Goal: Information Seeking & Learning: Compare options

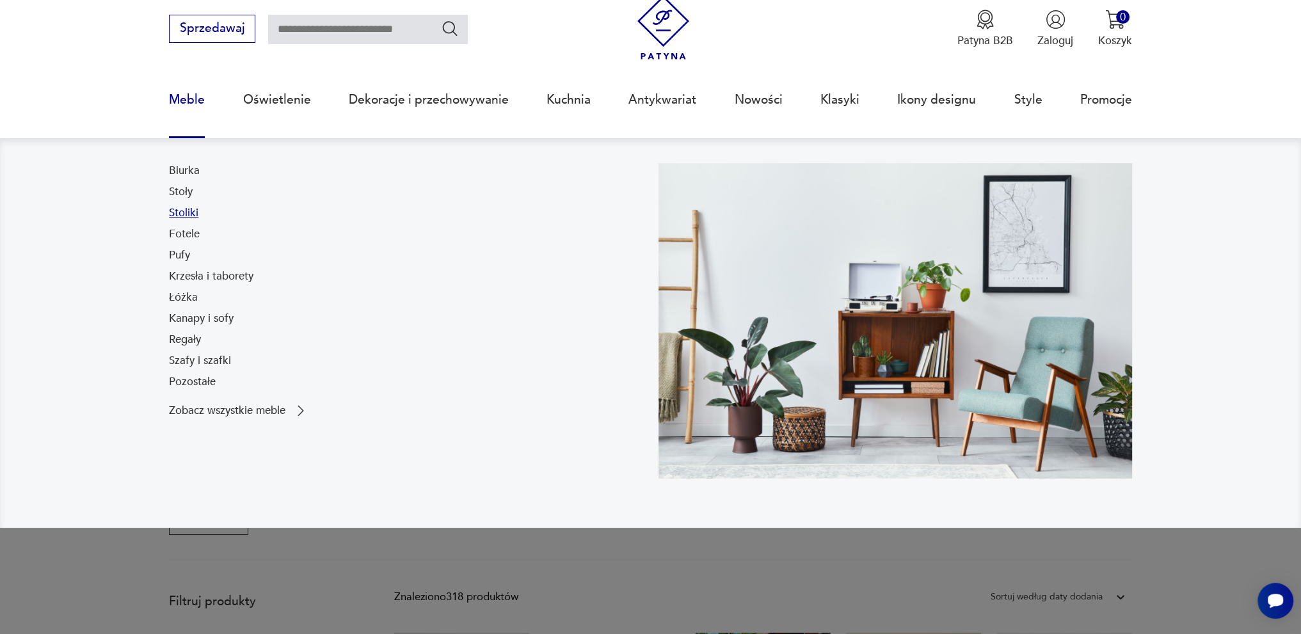
click at [188, 211] on link "Stoliki" at bounding box center [183, 212] width 29 height 15
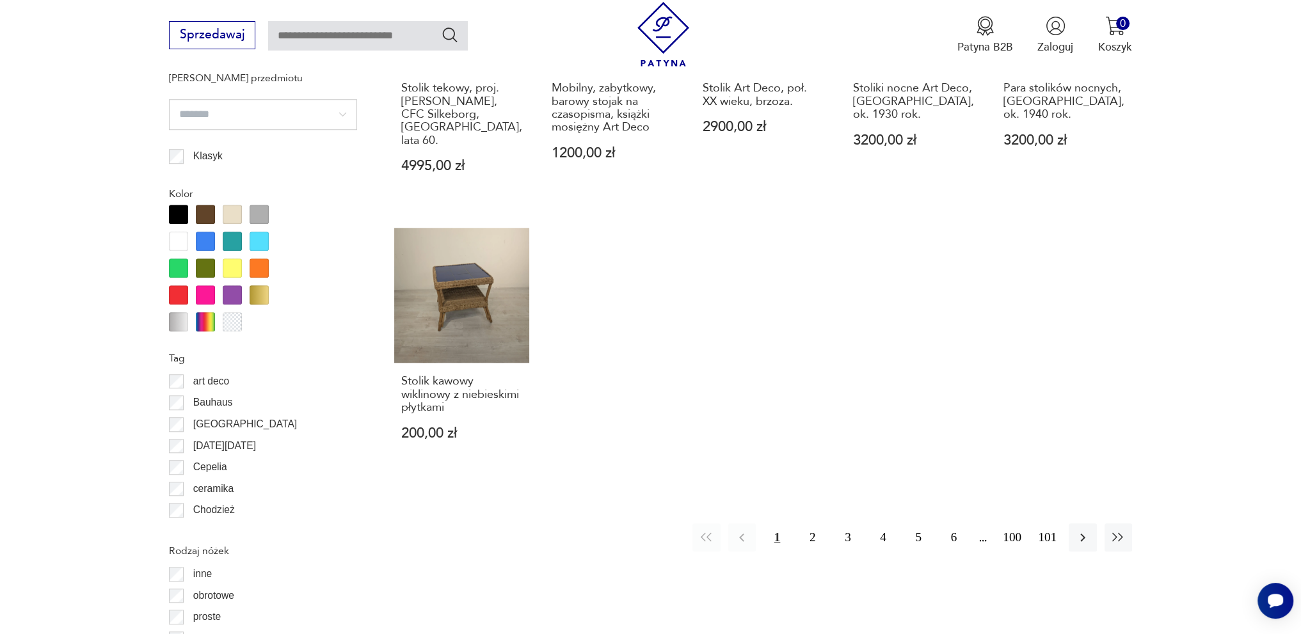
scroll to position [1321, 0]
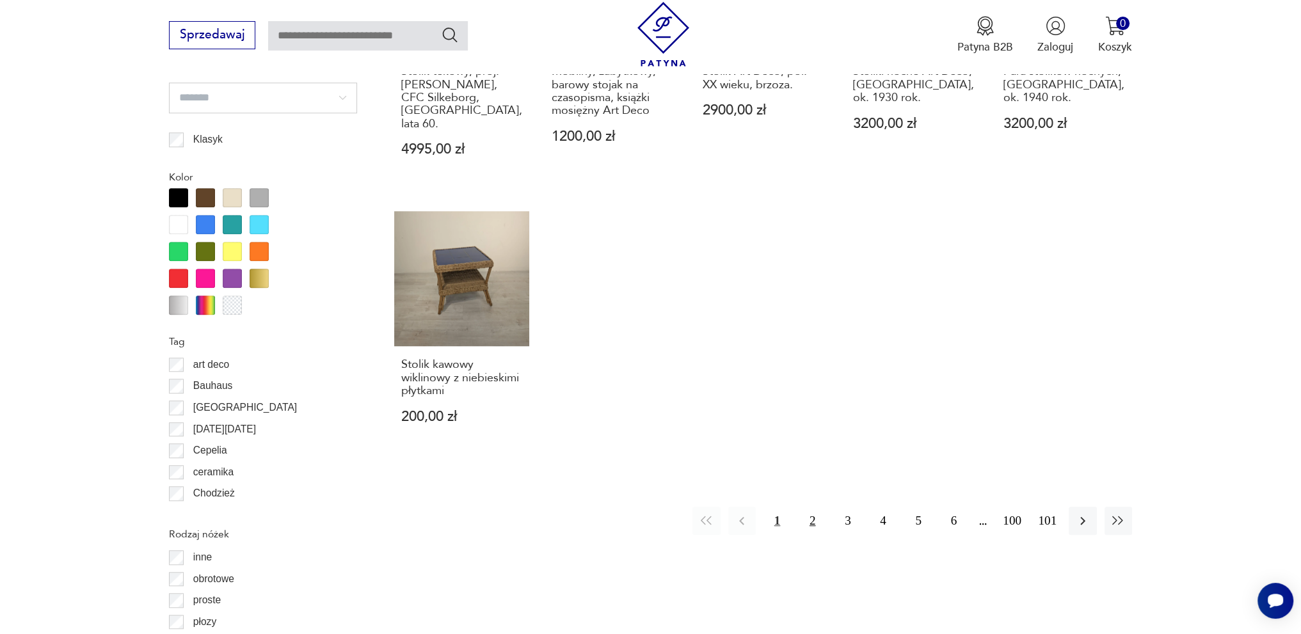
click at [816, 508] on button "2" at bounding box center [813, 521] width 28 height 28
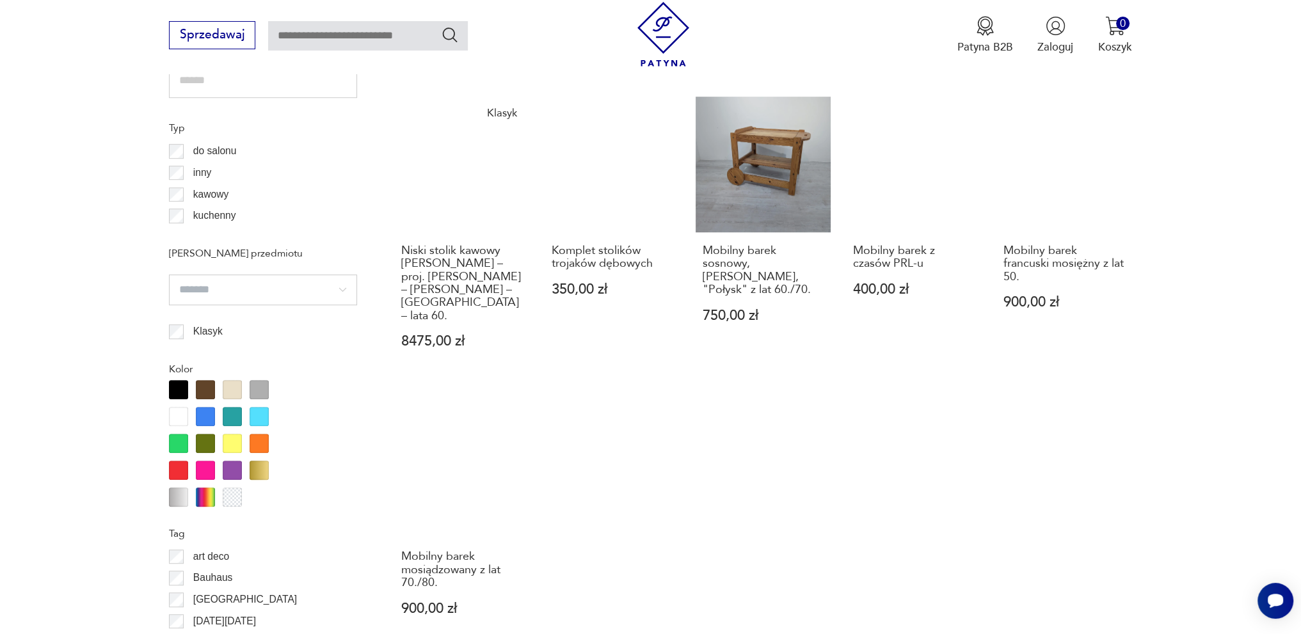
scroll to position [1449, 0]
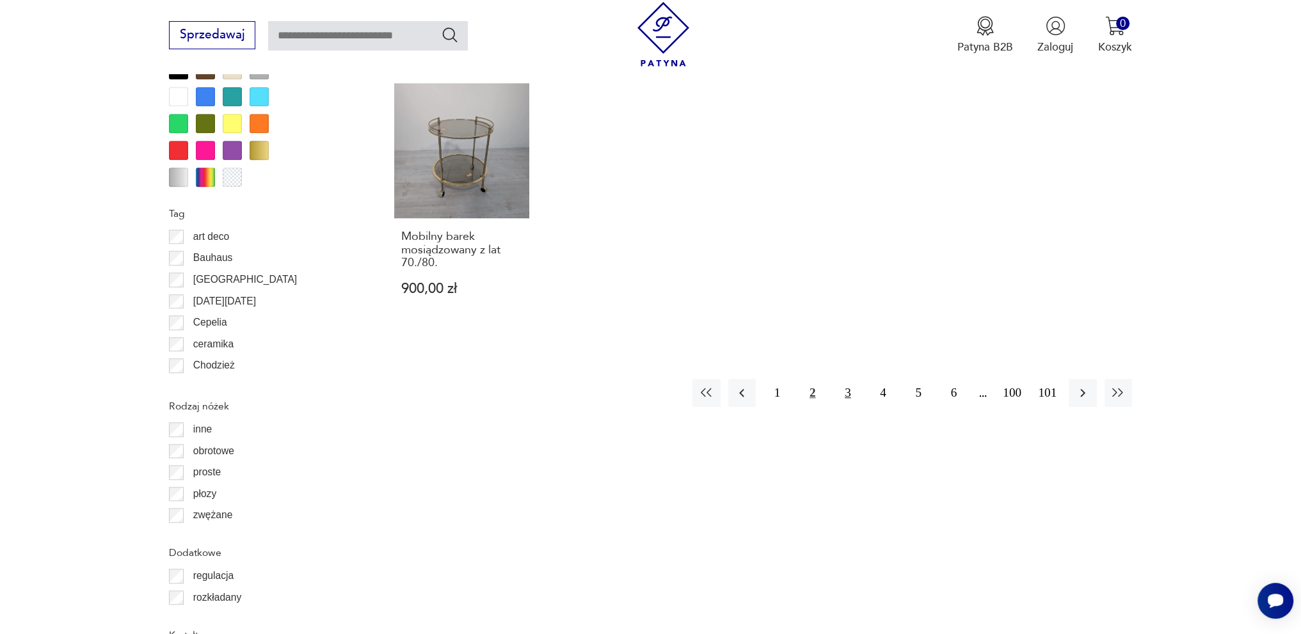
click at [854, 379] on button "3" at bounding box center [848, 393] width 28 height 28
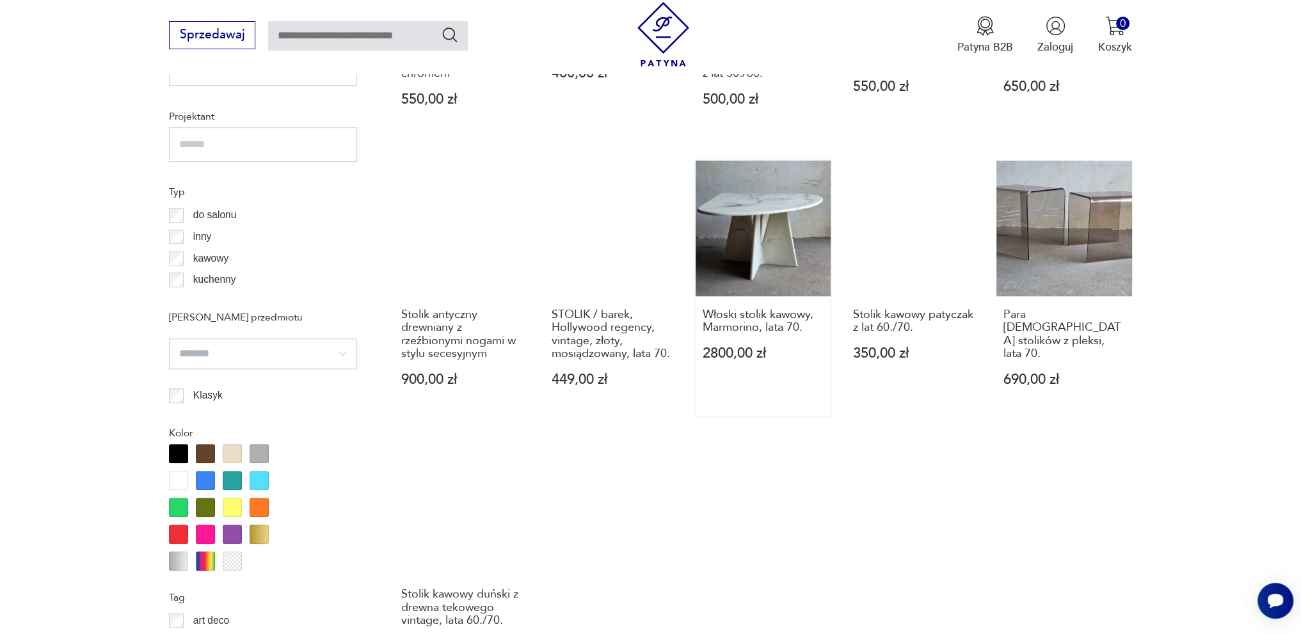
scroll to position [1257, 0]
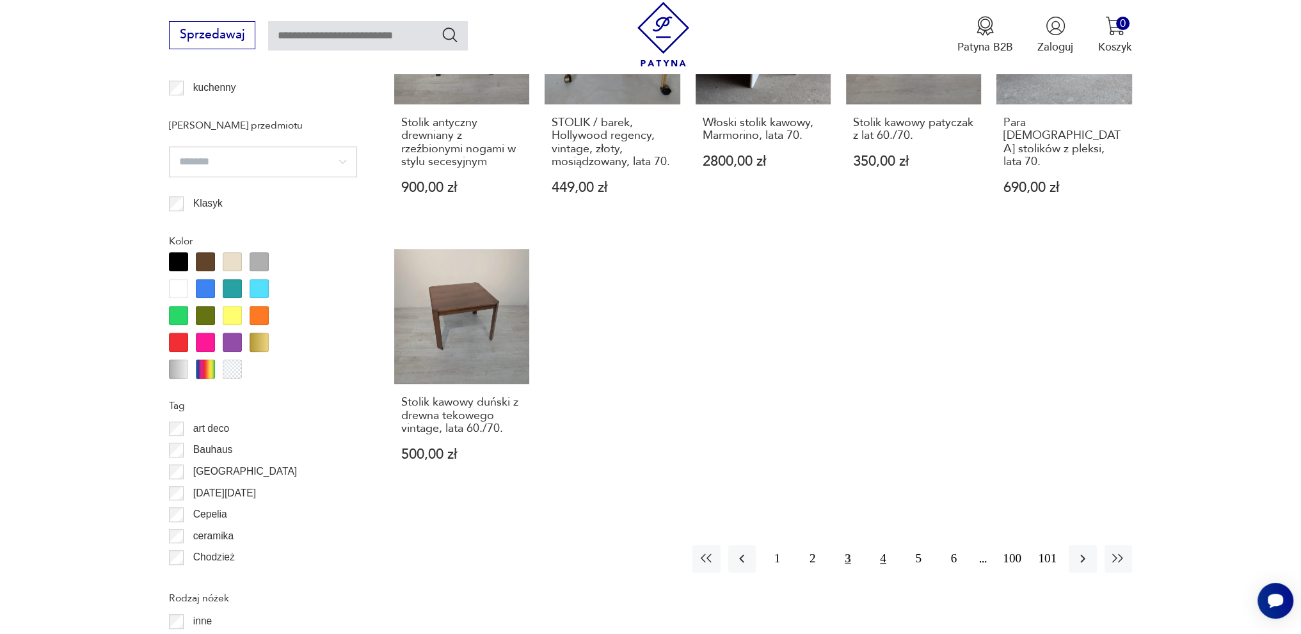
click at [878, 553] on button "4" at bounding box center [883, 559] width 28 height 28
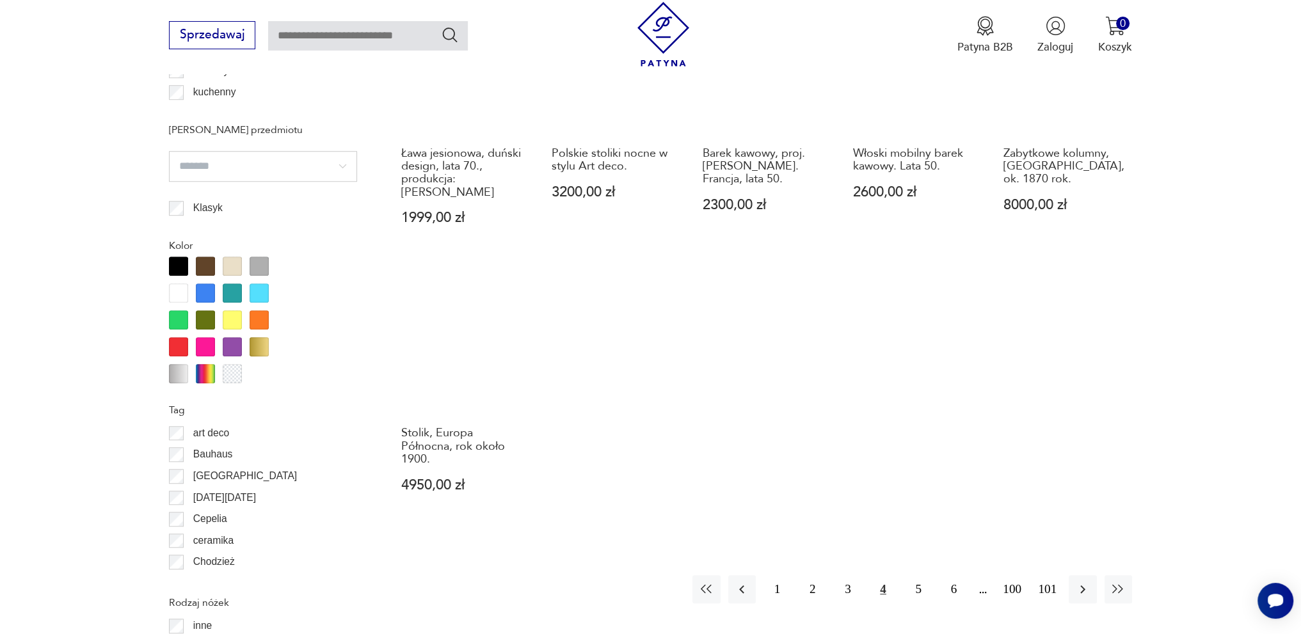
scroll to position [1257, 0]
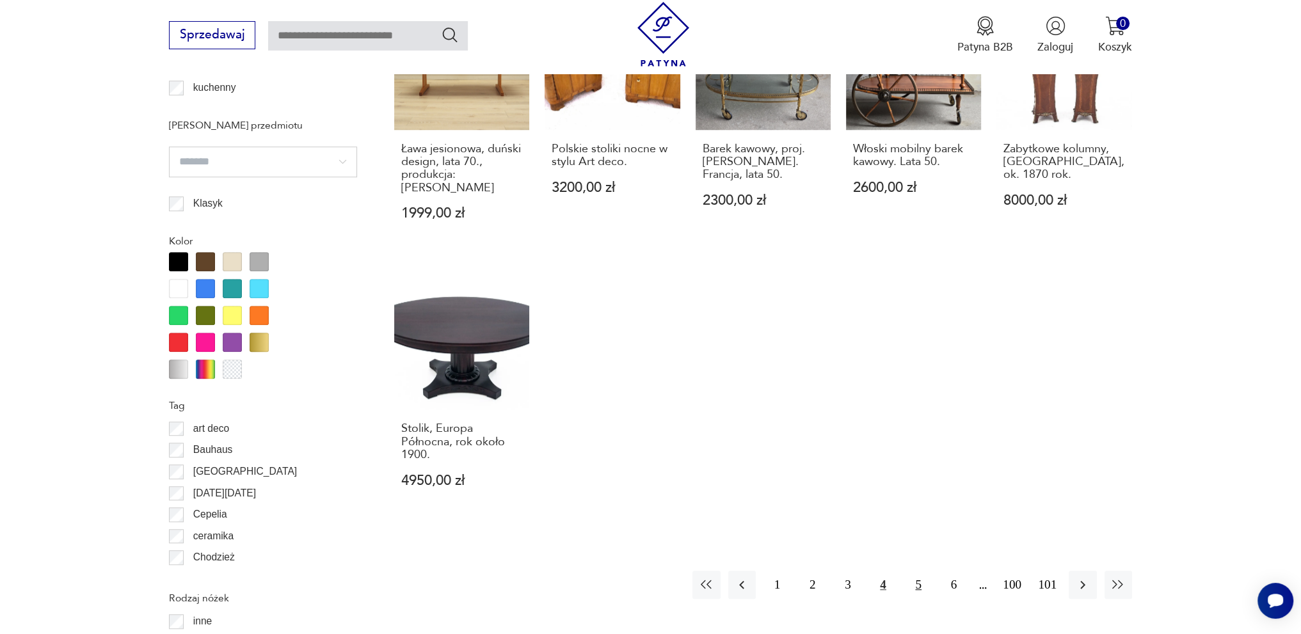
click at [921, 571] on button "5" at bounding box center [919, 585] width 28 height 28
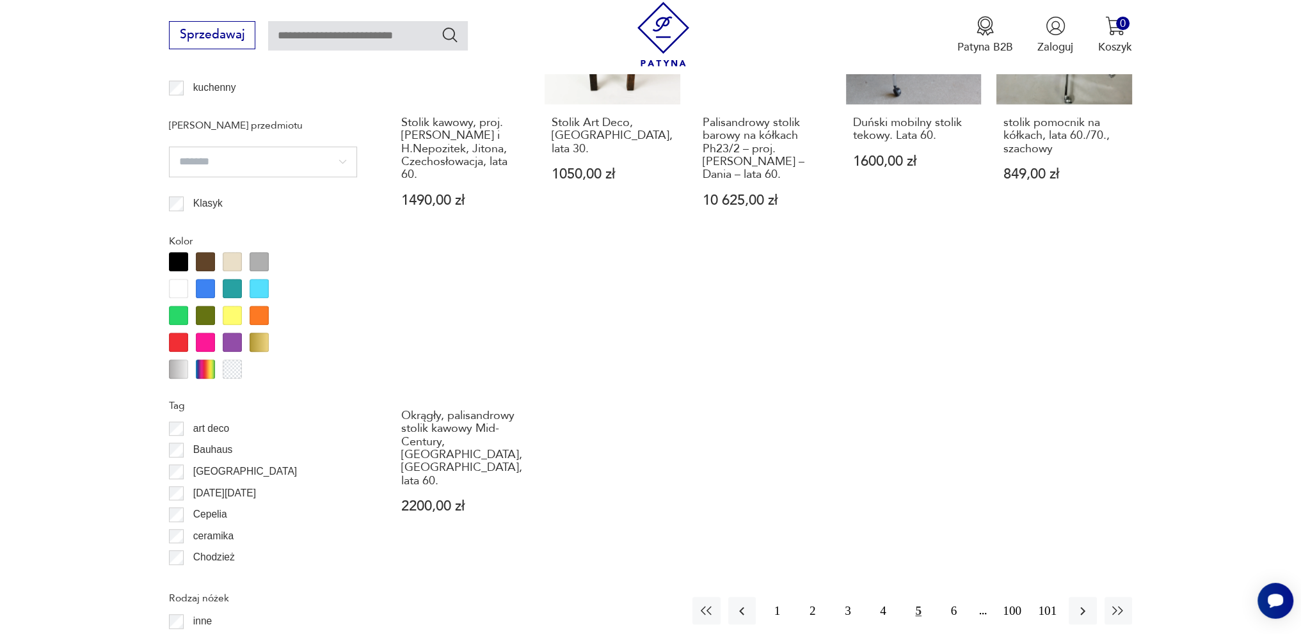
scroll to position [1385, 0]
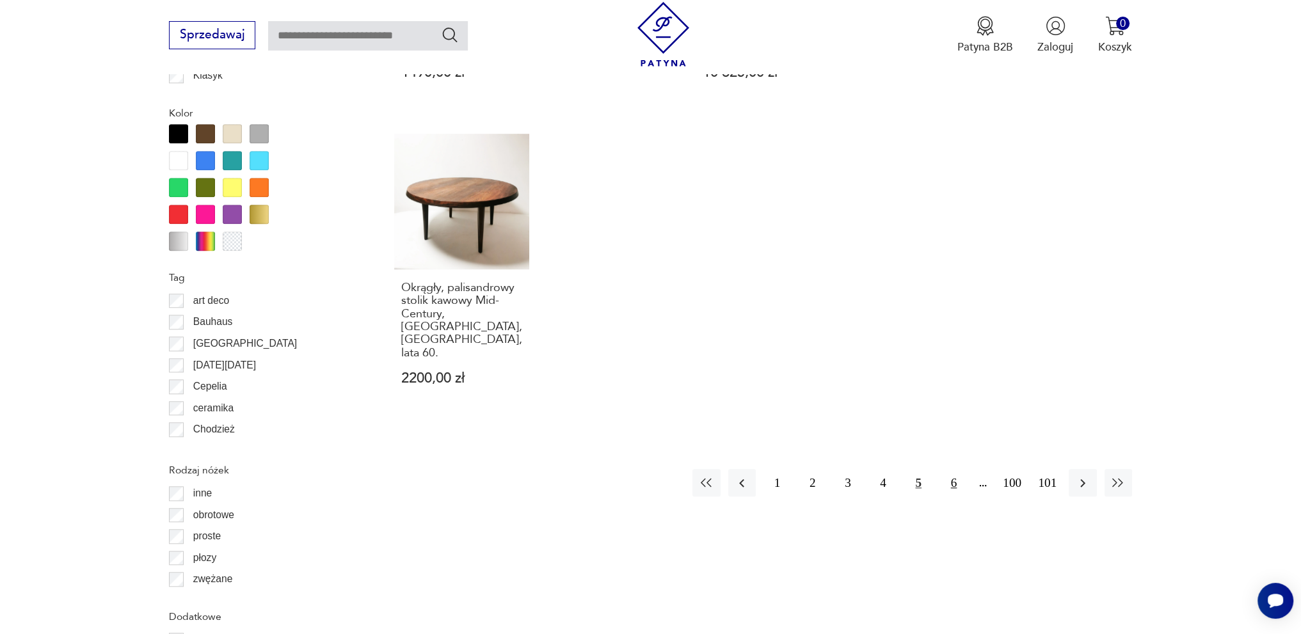
click at [955, 469] on button "6" at bounding box center [954, 483] width 28 height 28
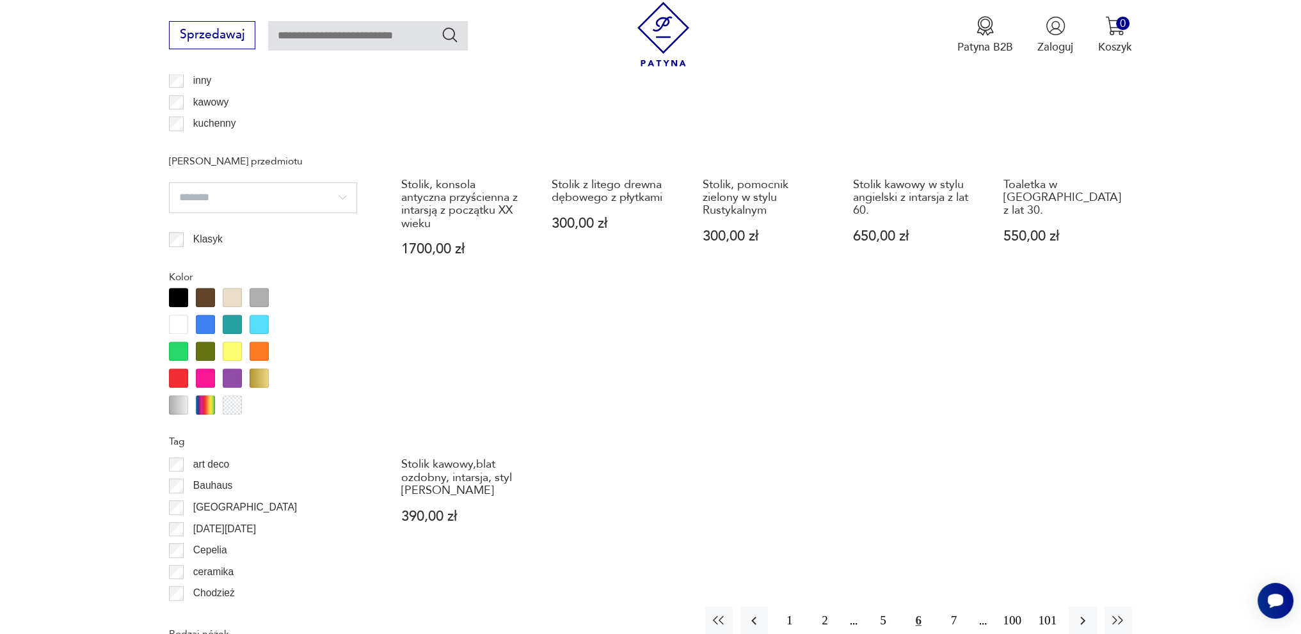
scroll to position [1257, 0]
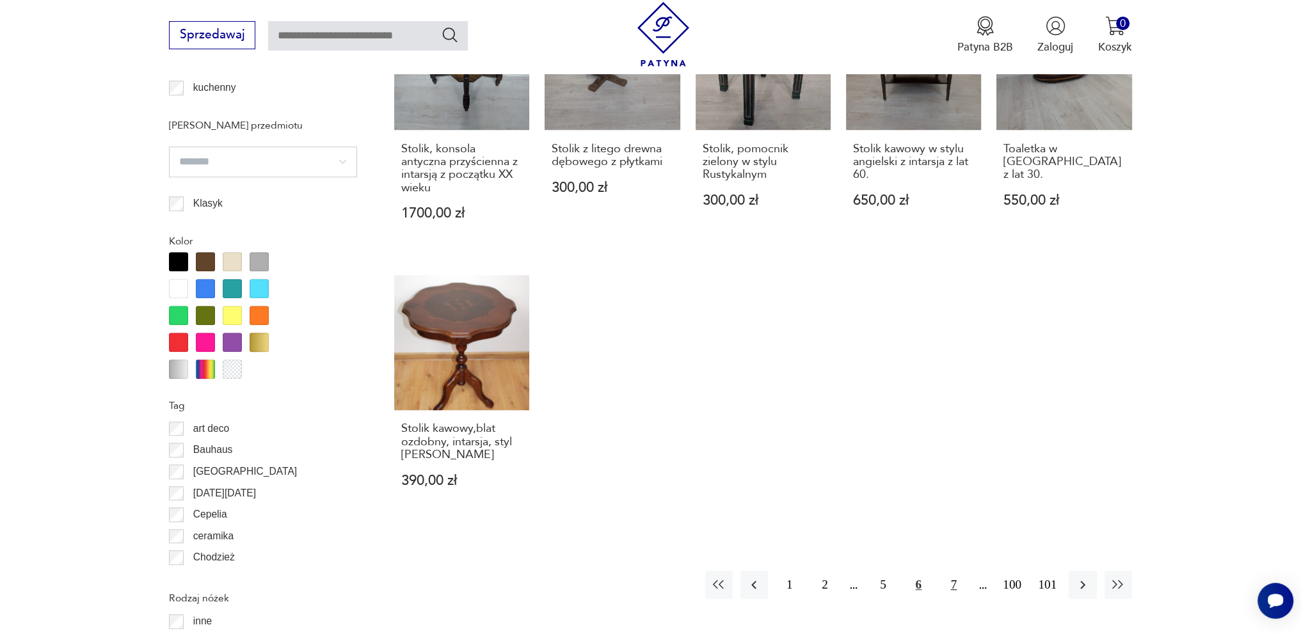
click at [955, 571] on button "7" at bounding box center [954, 585] width 28 height 28
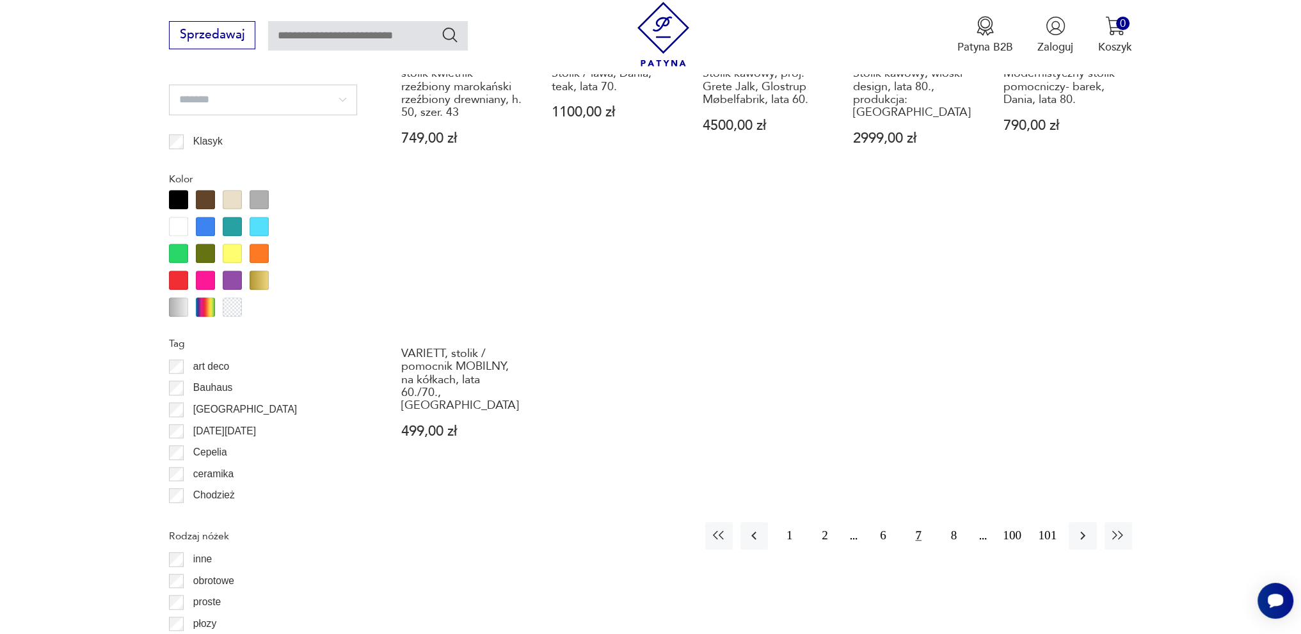
scroll to position [1321, 0]
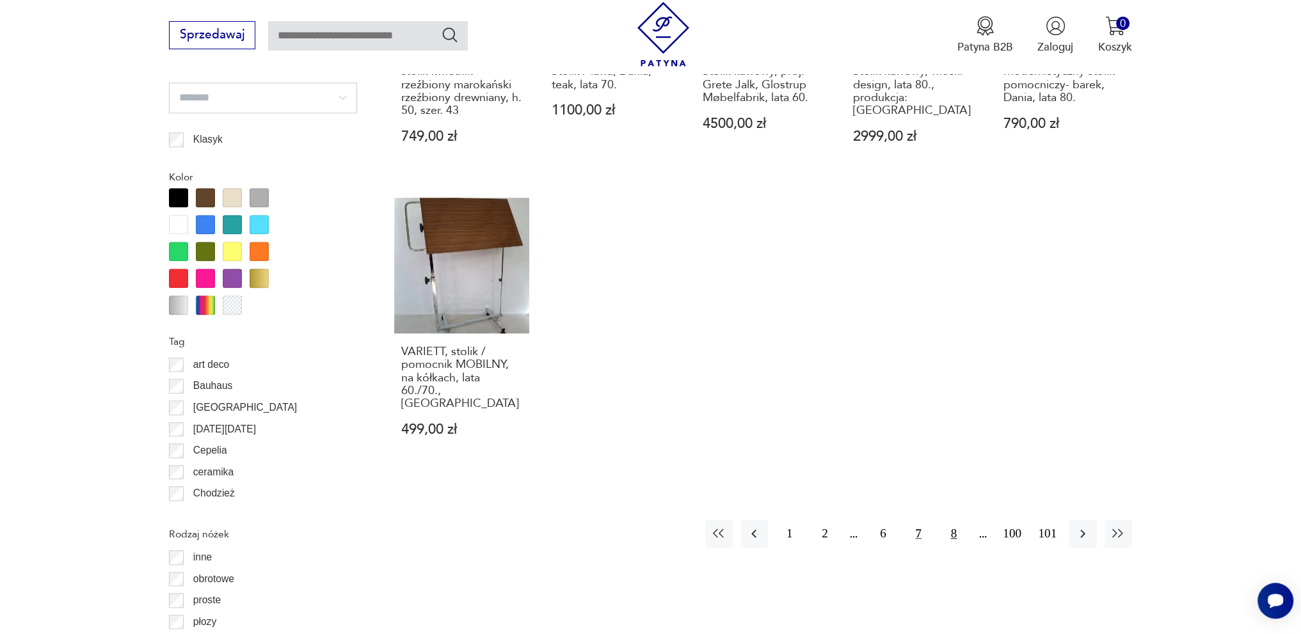
click at [958, 520] on button "8" at bounding box center [954, 534] width 28 height 28
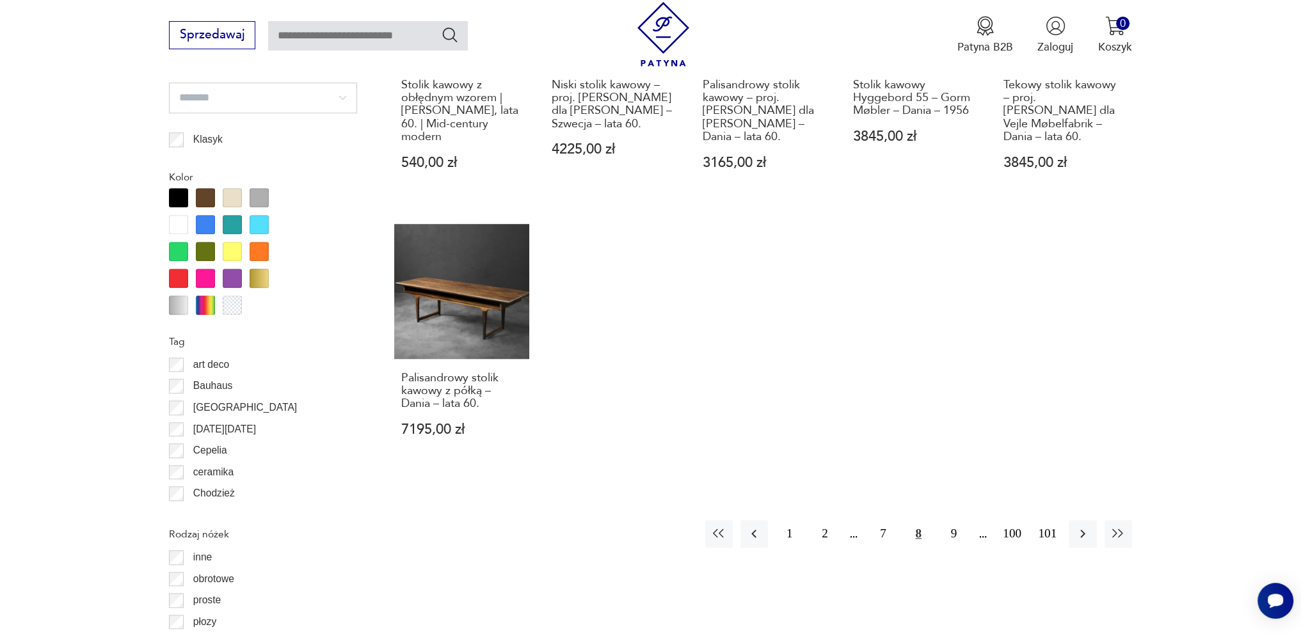
scroll to position [1385, 0]
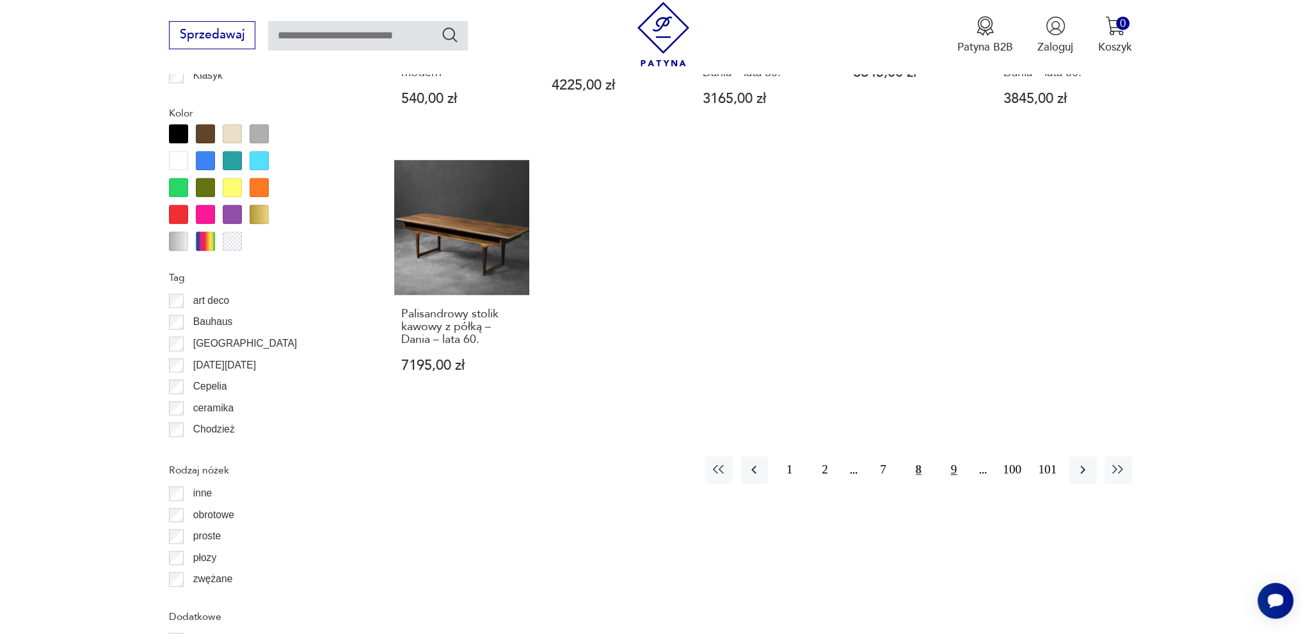
click at [958, 456] on button "9" at bounding box center [954, 470] width 28 height 28
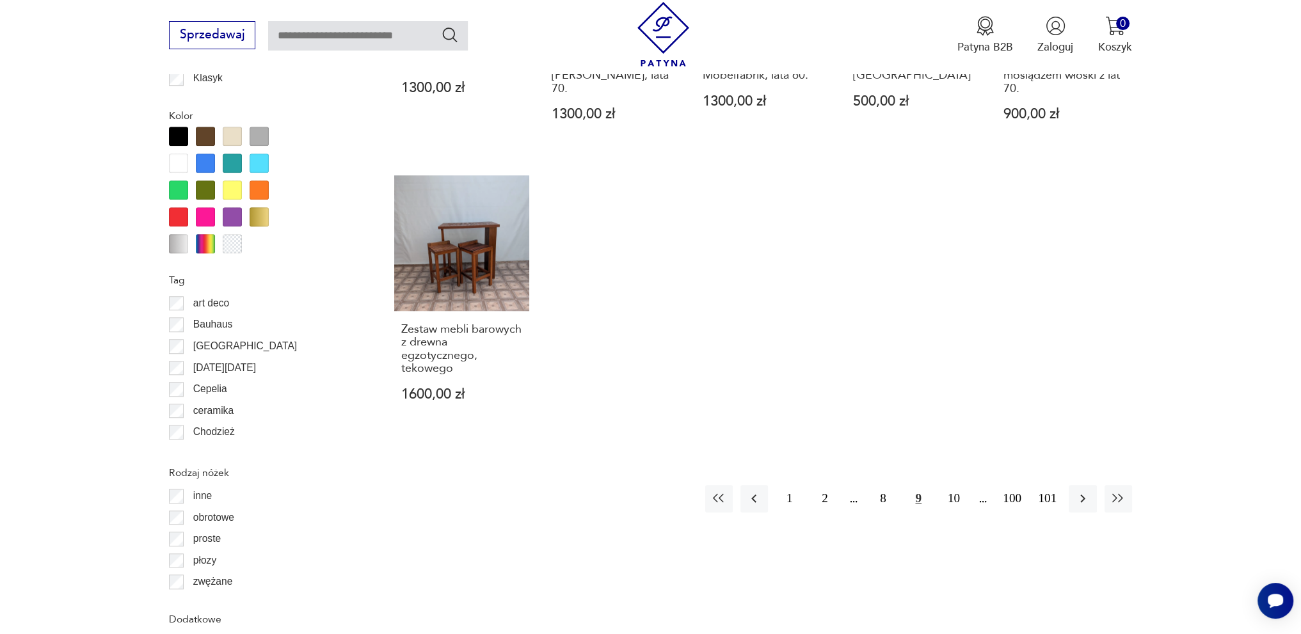
scroll to position [1385, 0]
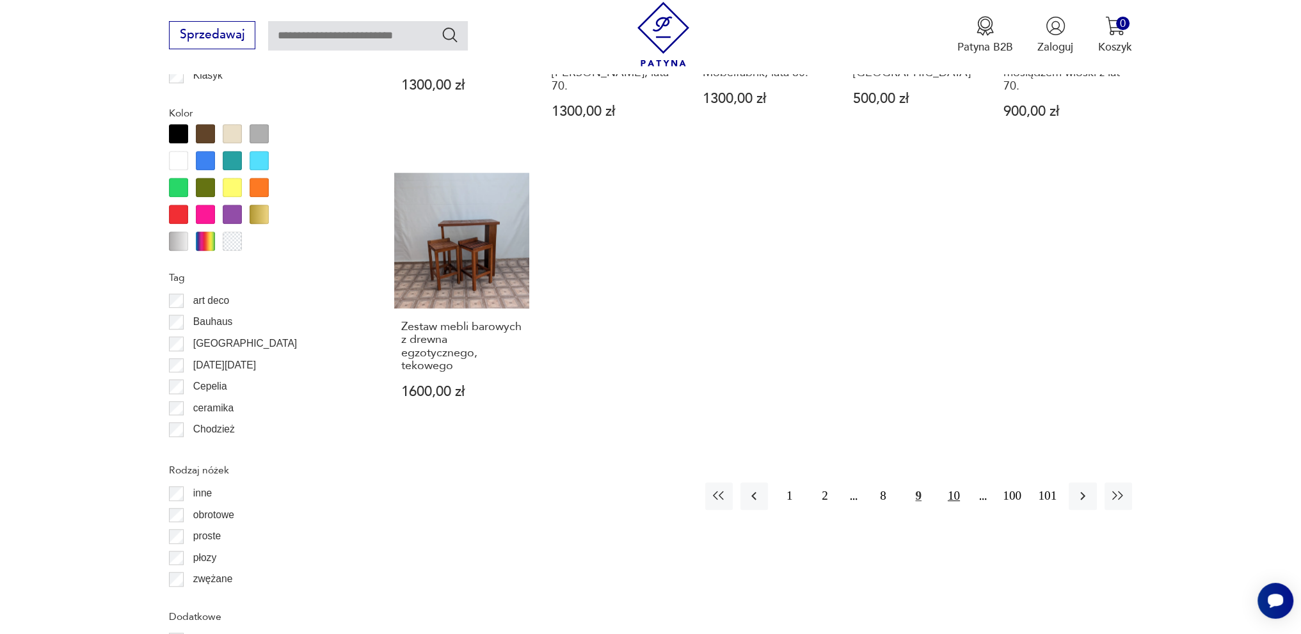
click at [955, 483] on button "10" at bounding box center [954, 497] width 28 height 28
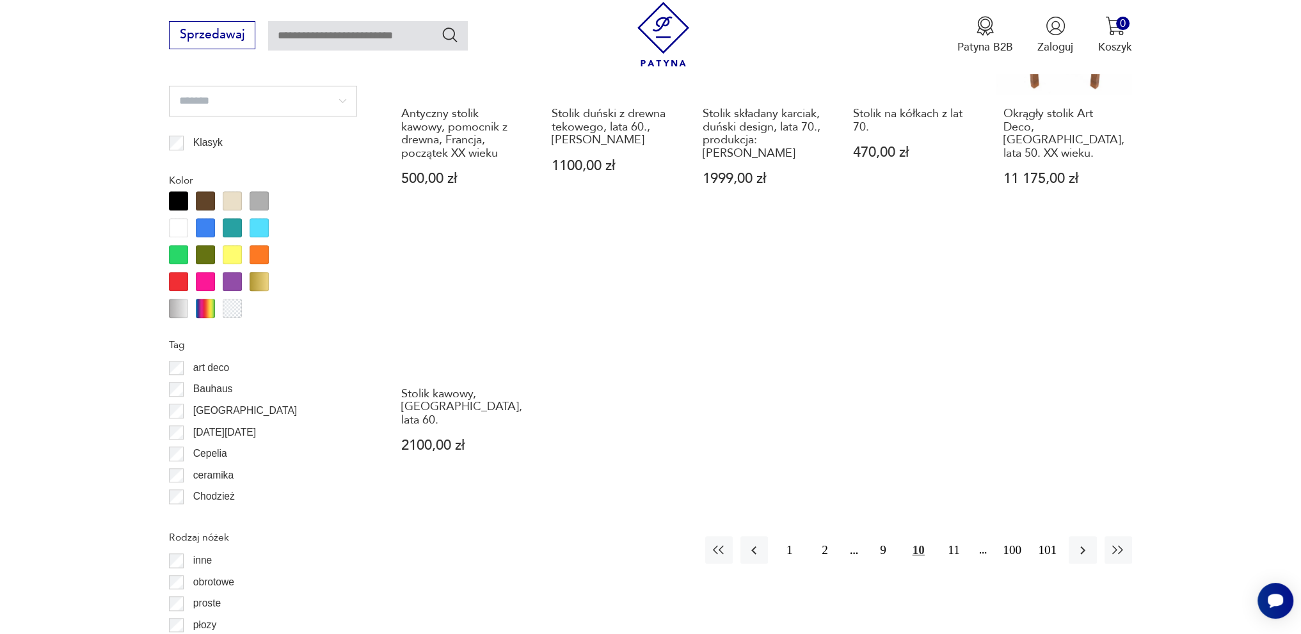
scroll to position [1321, 0]
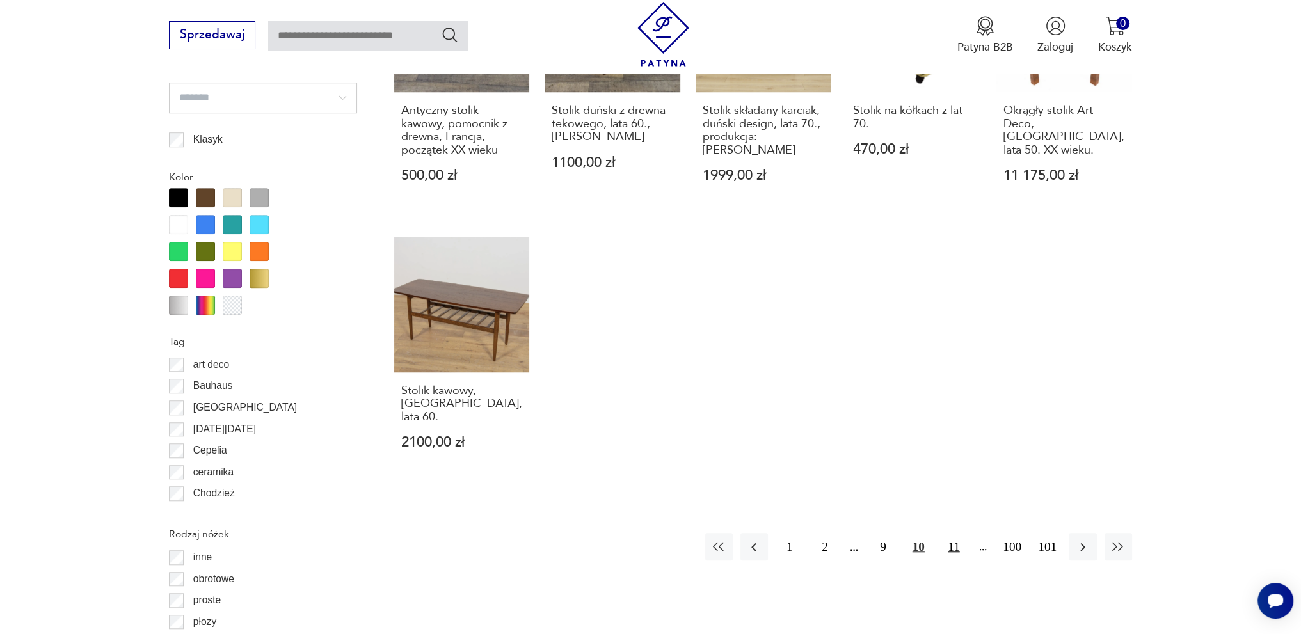
click at [953, 533] on button "11" at bounding box center [954, 547] width 28 height 28
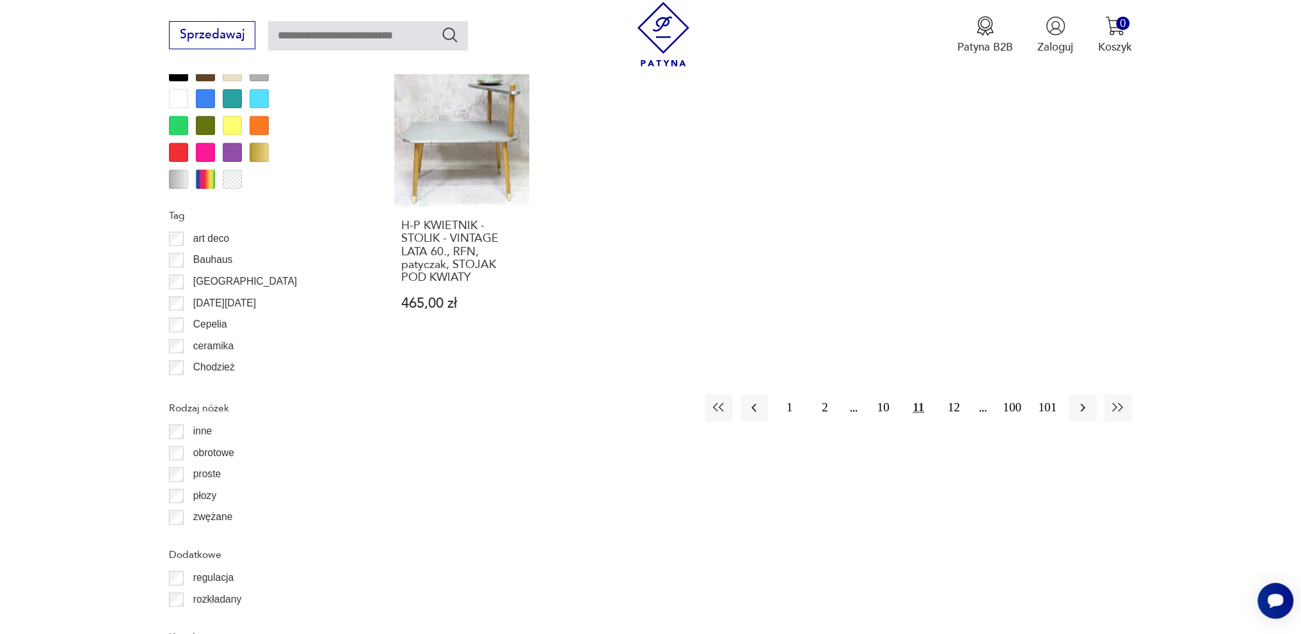
scroll to position [1449, 0]
click at [960, 394] on button "12" at bounding box center [954, 406] width 28 height 28
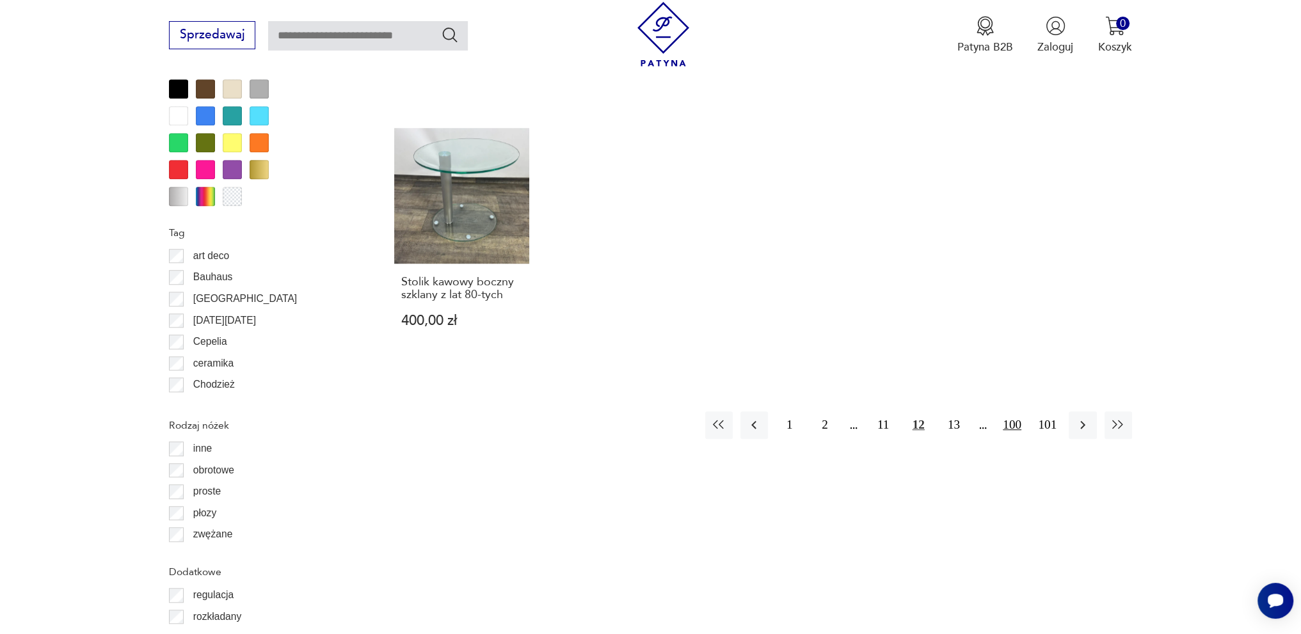
scroll to position [1449, 0]
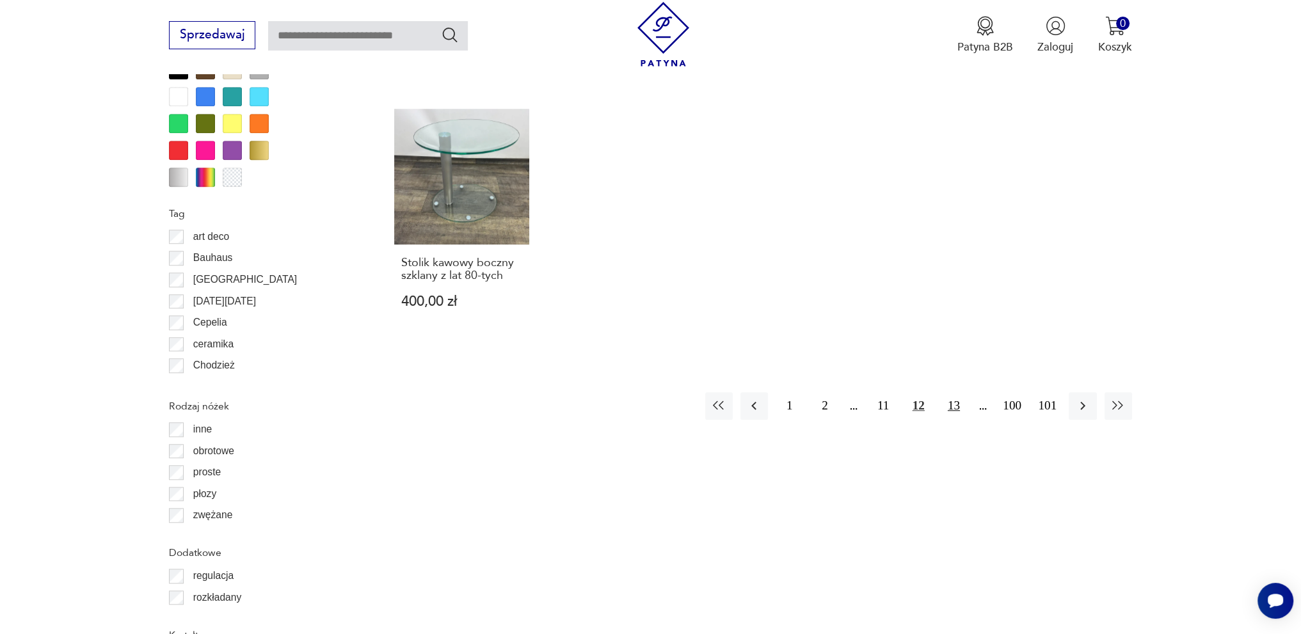
click at [955, 392] on button "13" at bounding box center [954, 406] width 28 height 28
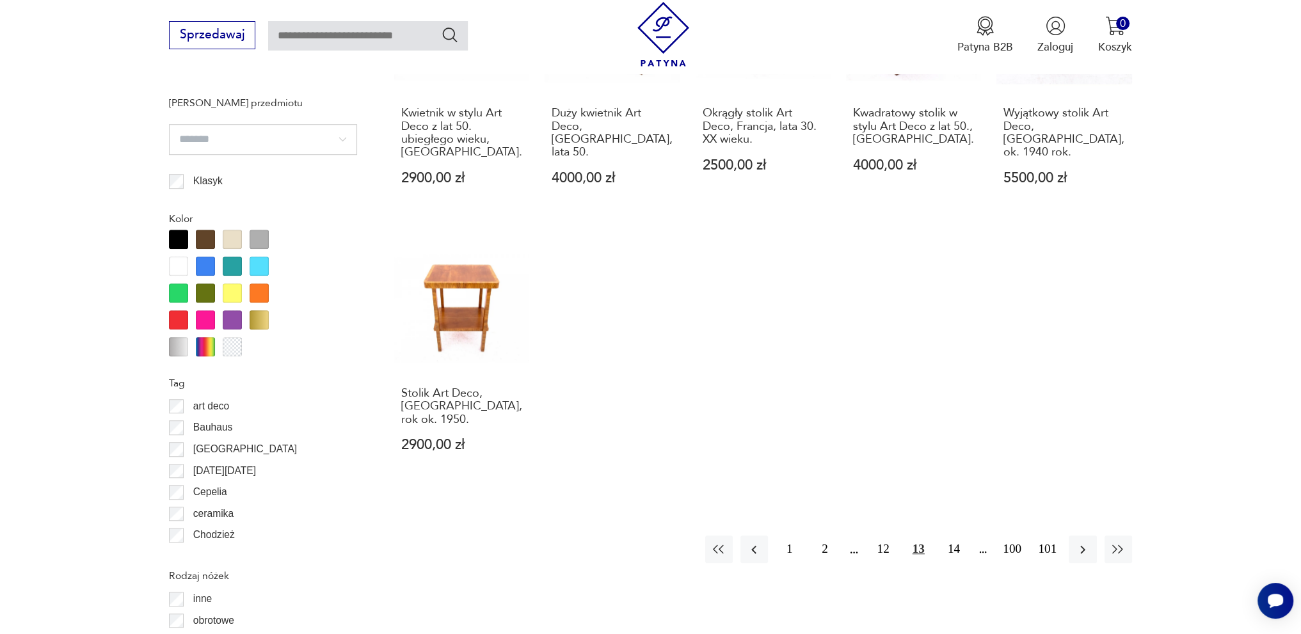
scroll to position [1385, 0]
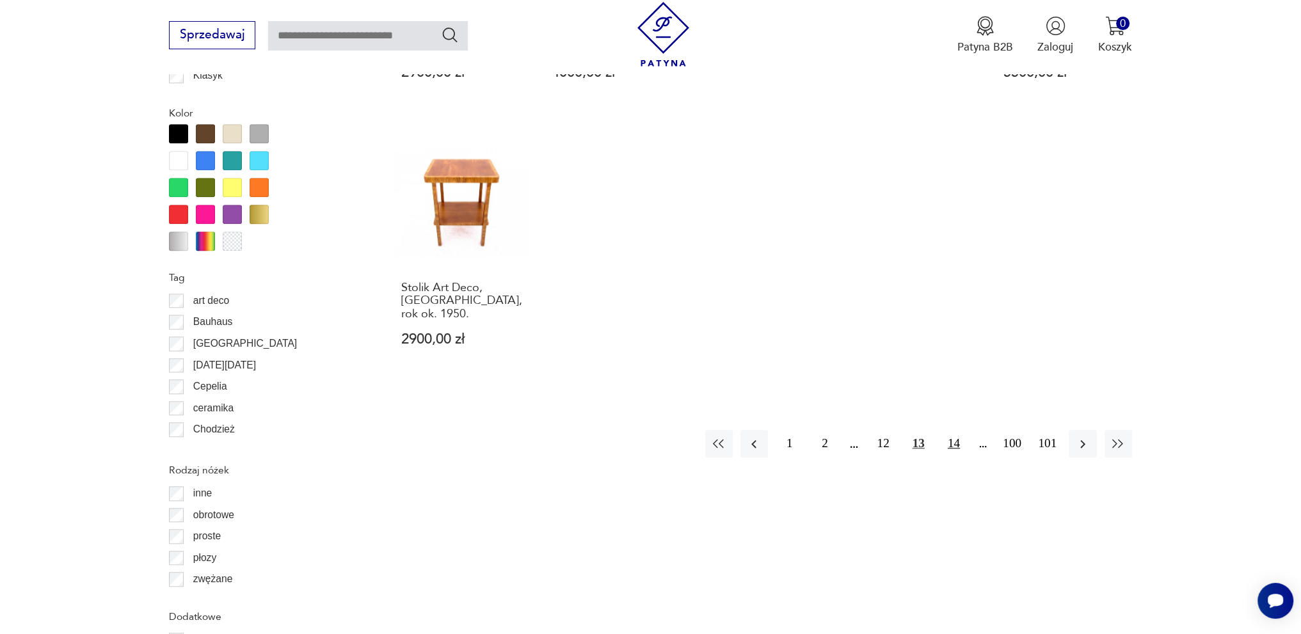
click at [953, 430] on button "14" at bounding box center [954, 444] width 28 height 28
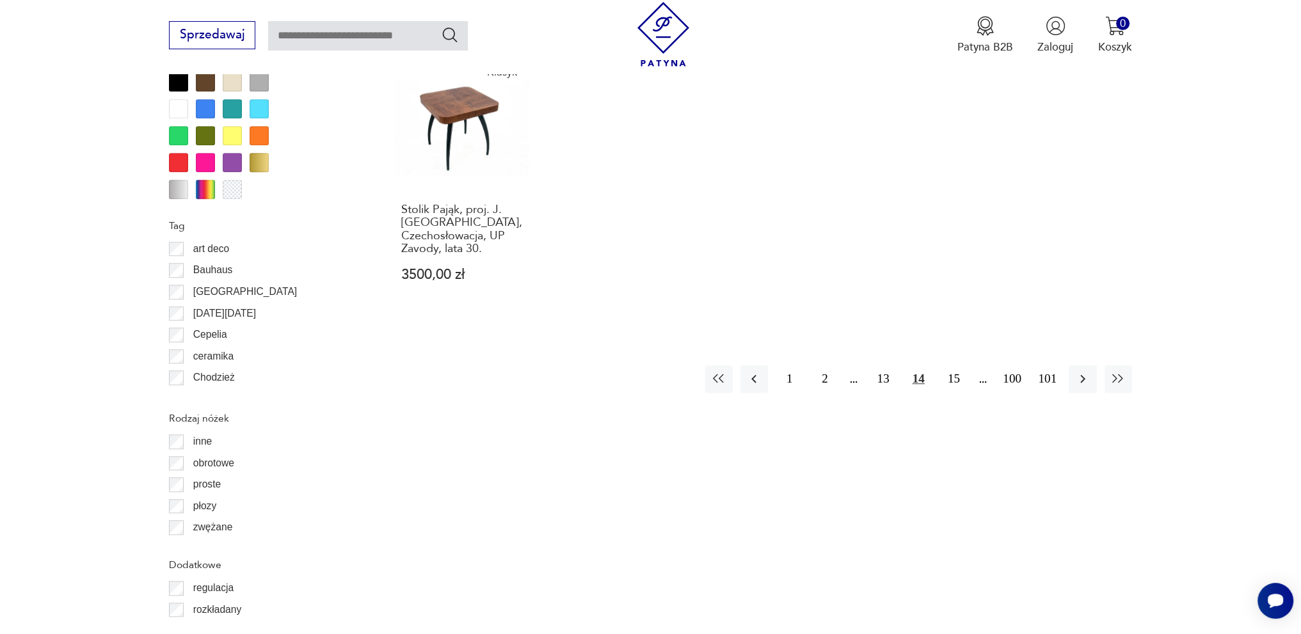
scroll to position [1449, 0]
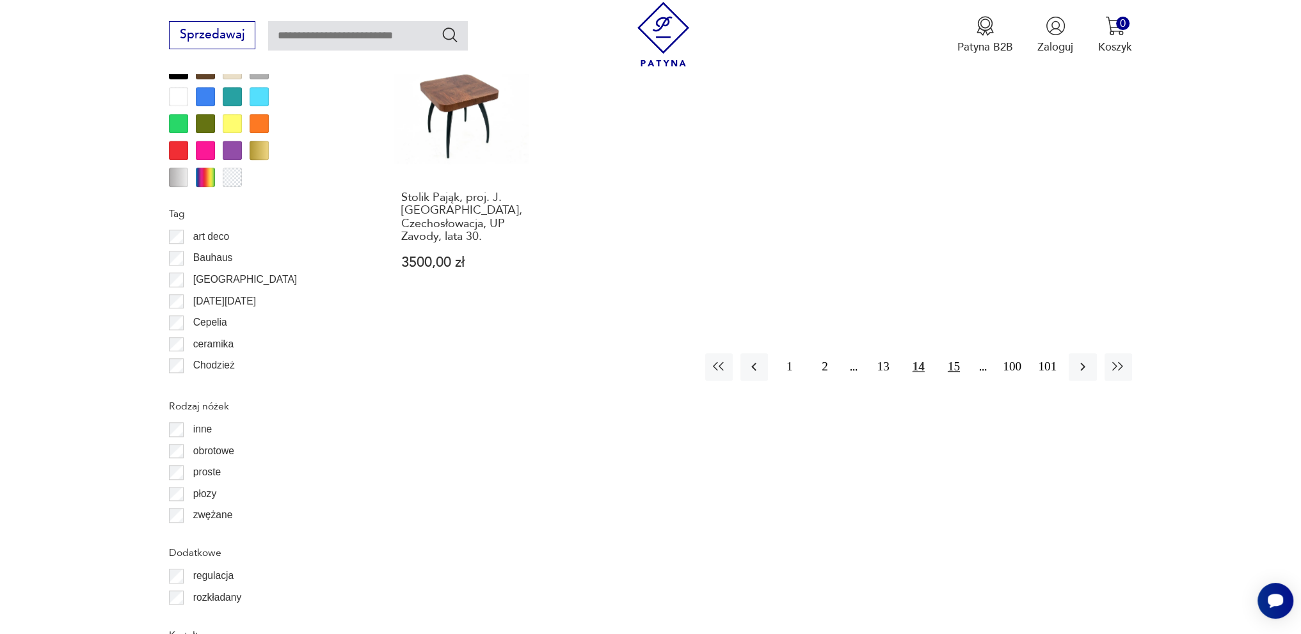
click at [962, 368] on button "15" at bounding box center [954, 367] width 28 height 28
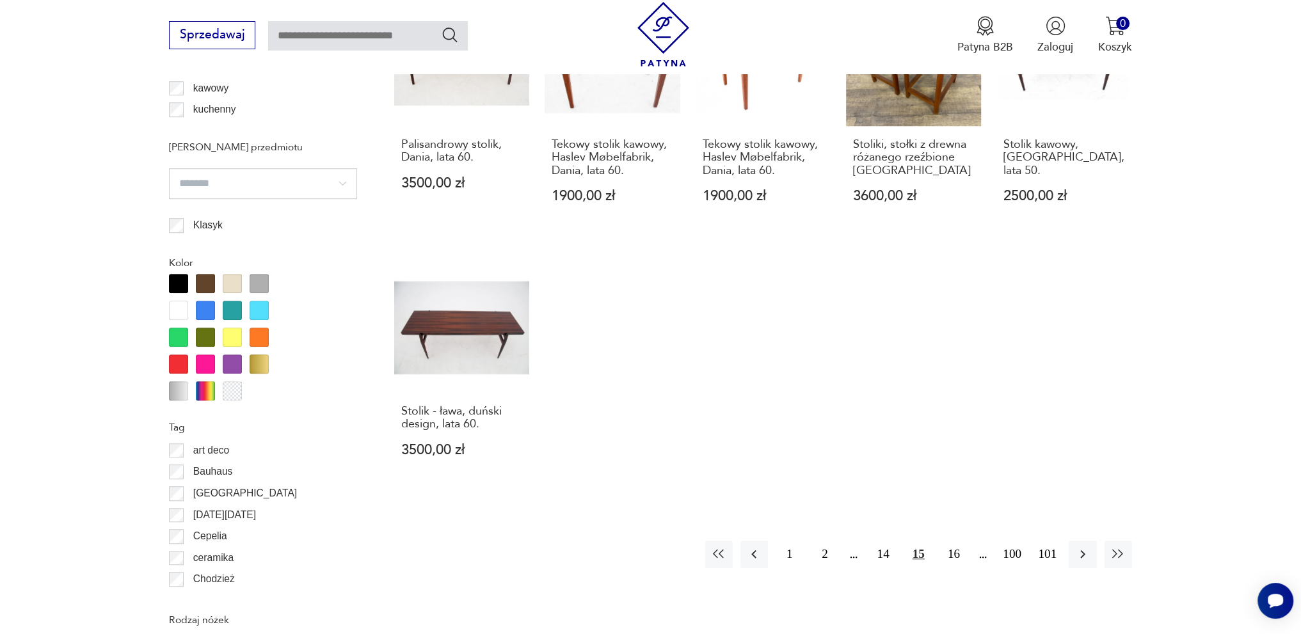
scroll to position [1257, 0]
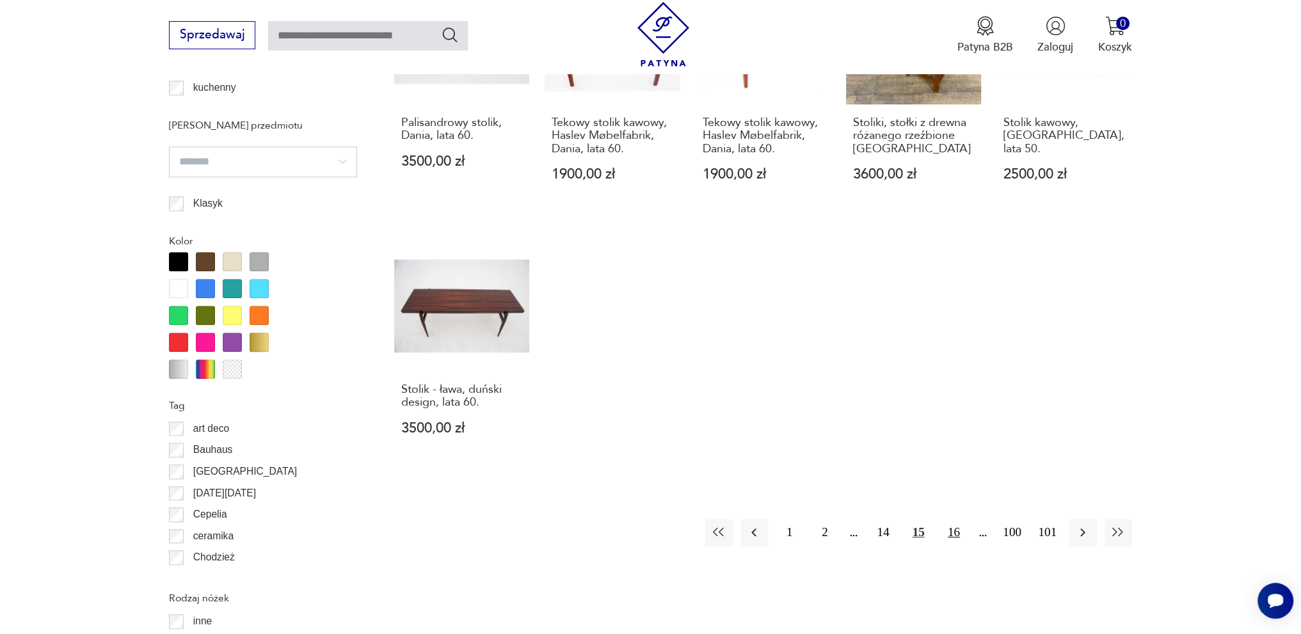
click at [952, 519] on button "16" at bounding box center [954, 533] width 28 height 28
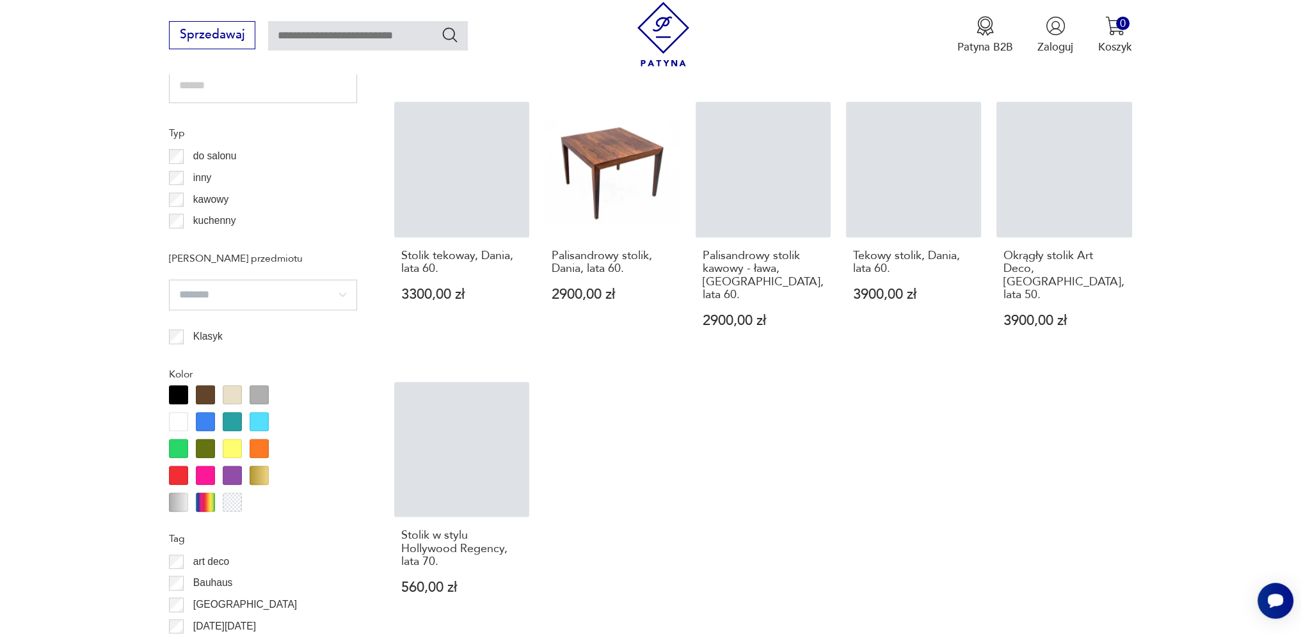
scroll to position [1129, 0]
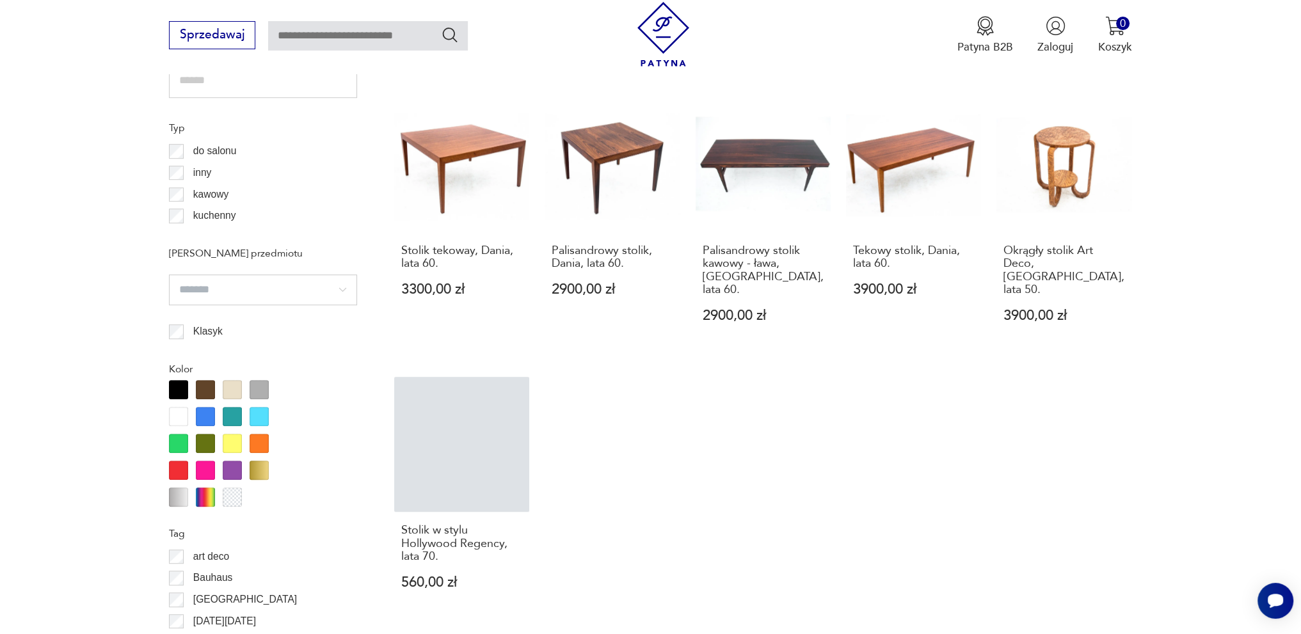
click at [211, 414] on div at bounding box center [205, 416] width 19 height 19
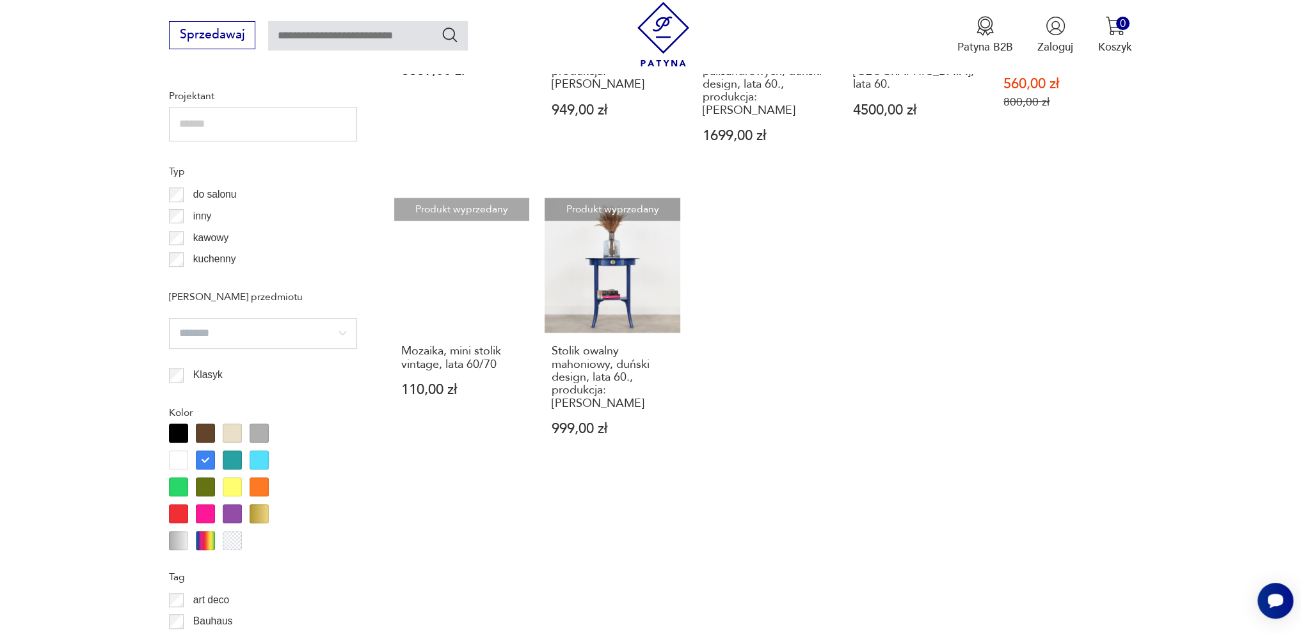
scroll to position [1129, 0]
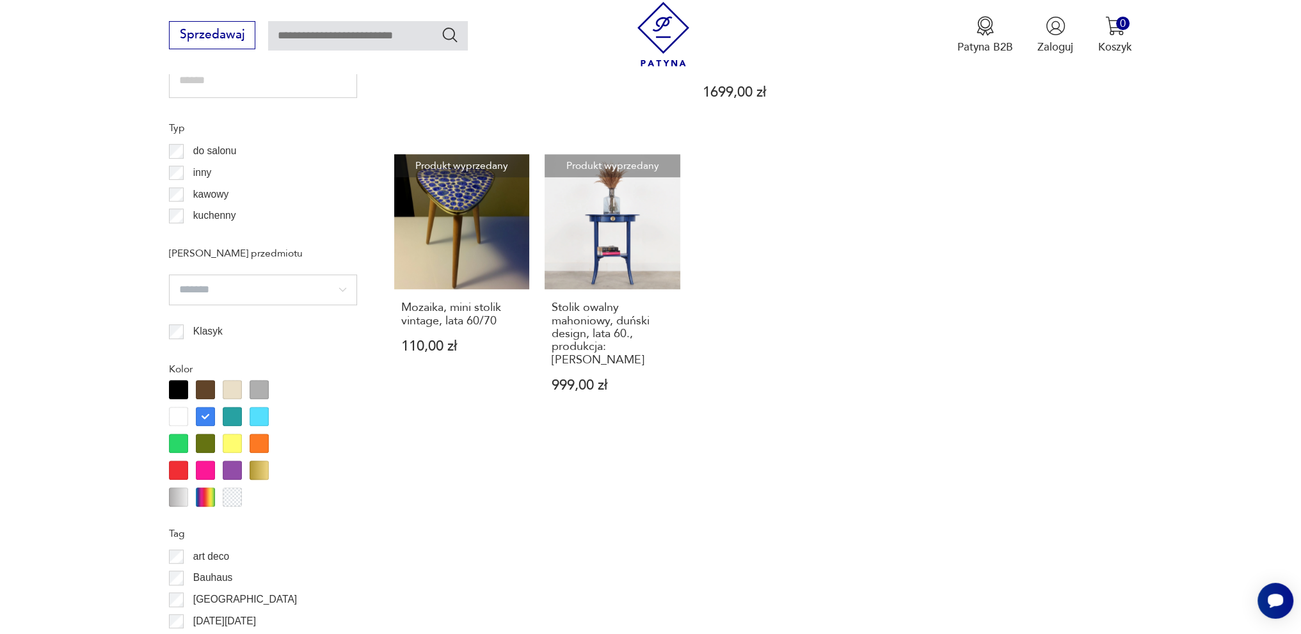
click at [238, 419] on div at bounding box center [232, 416] width 19 height 19
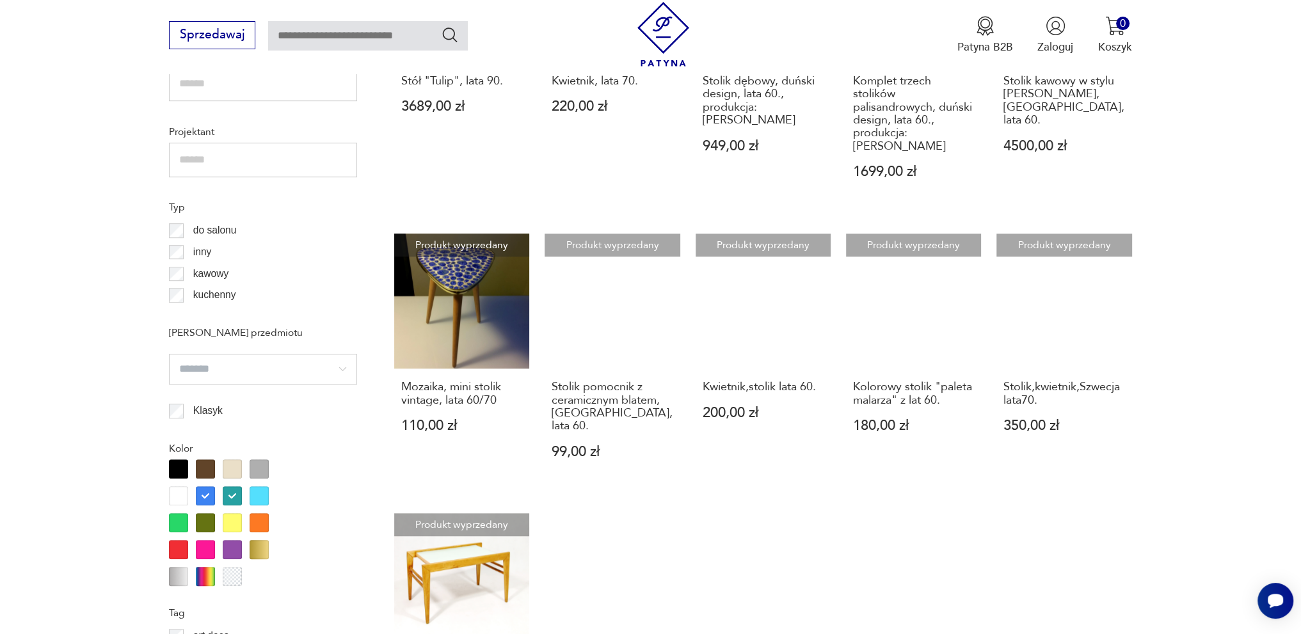
scroll to position [1065, 0]
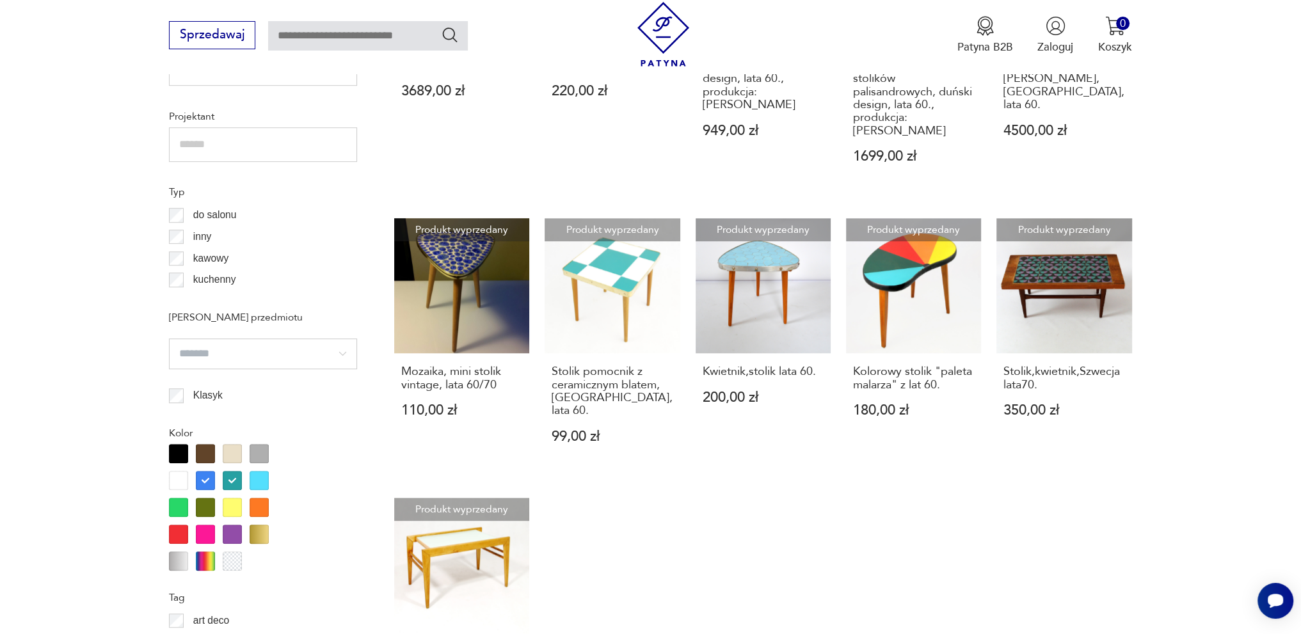
click at [264, 479] on div at bounding box center [259, 480] width 19 height 19
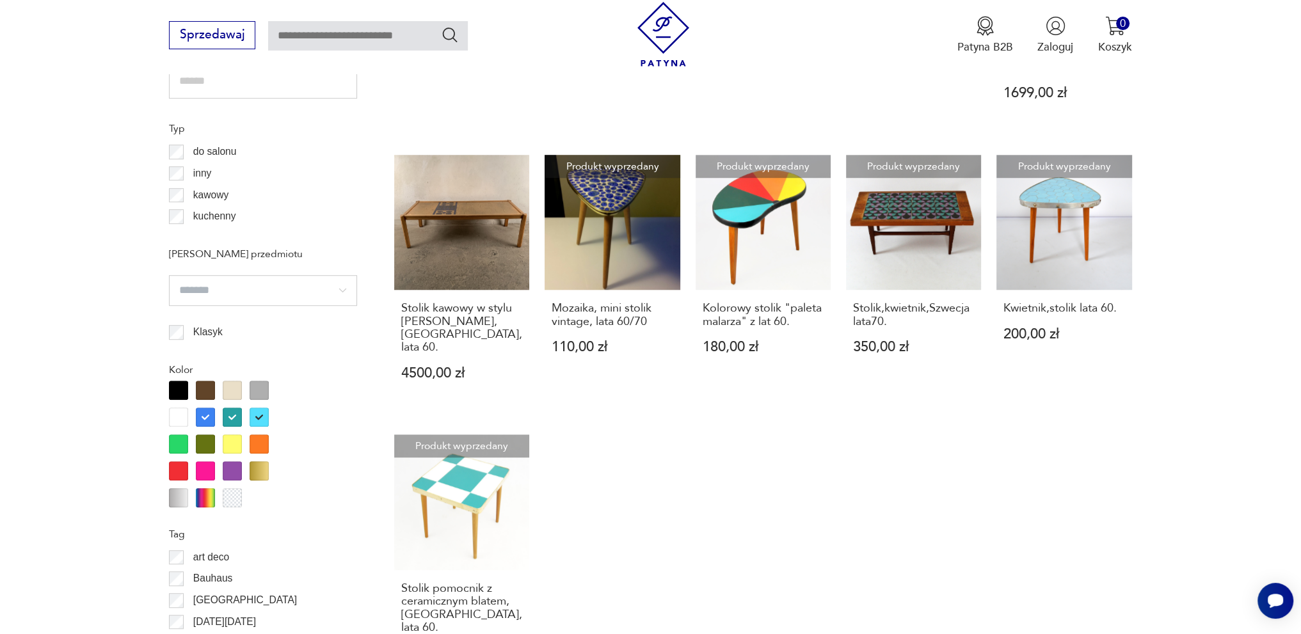
scroll to position [1193, 0]
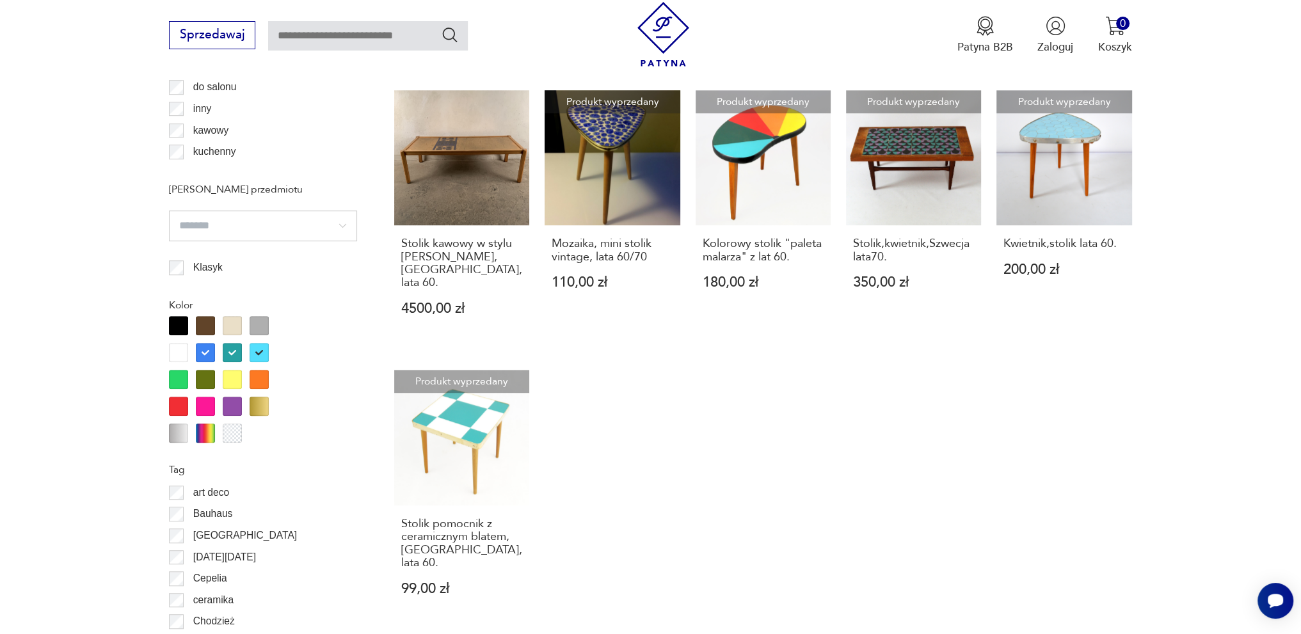
click at [179, 377] on div at bounding box center [178, 379] width 19 height 19
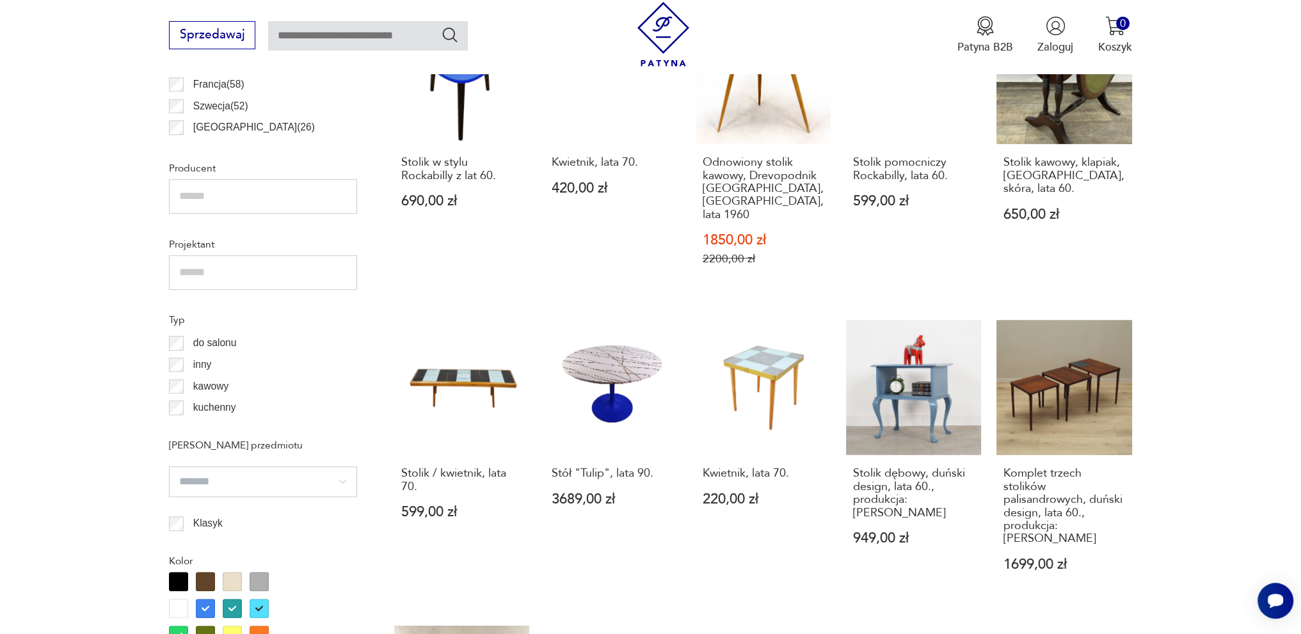
scroll to position [1193, 0]
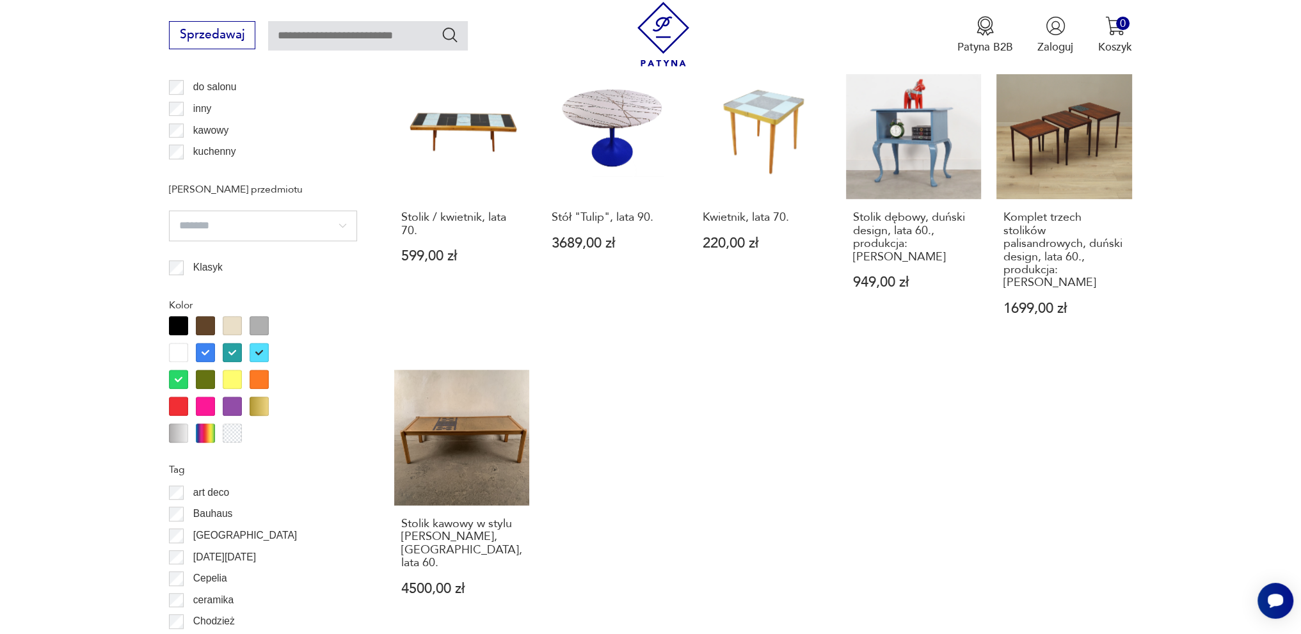
click at [200, 431] on div at bounding box center [205, 433] width 19 height 19
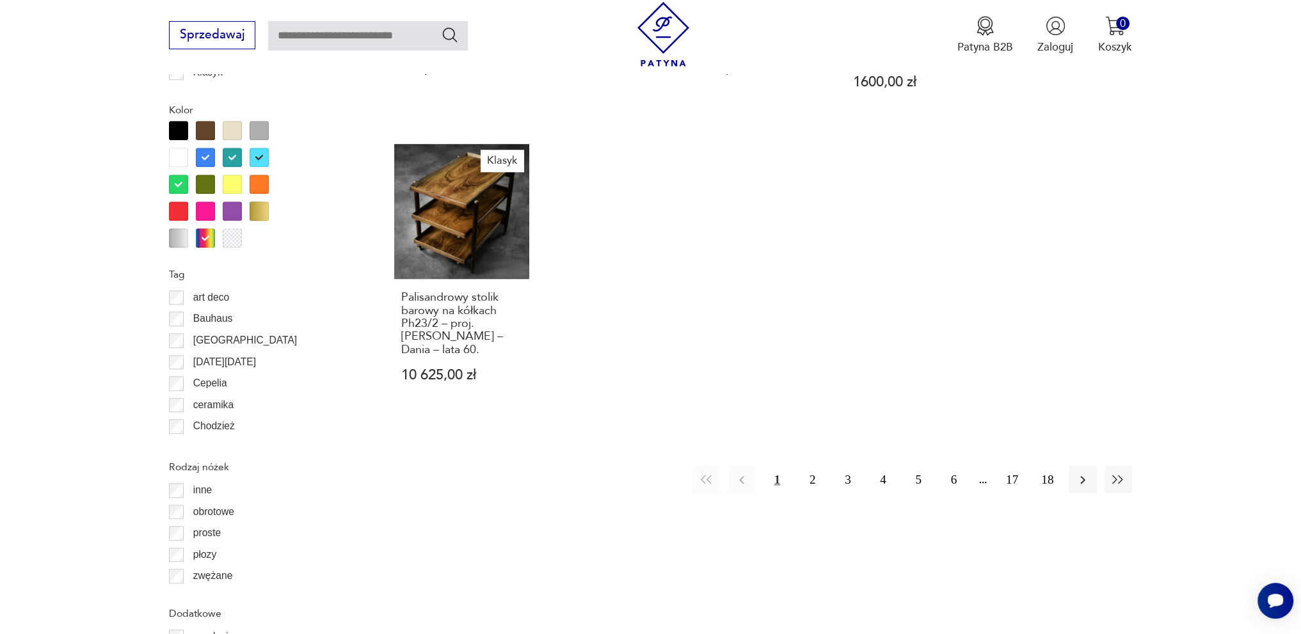
scroll to position [1449, 0]
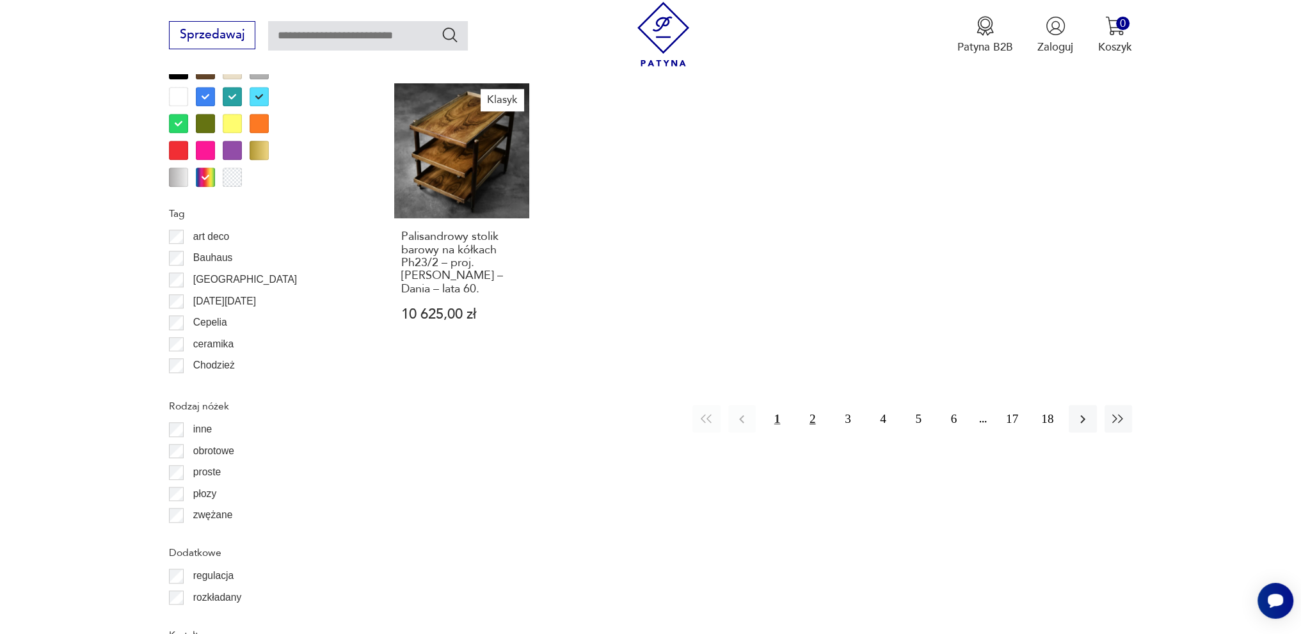
click at [819, 405] on button "2" at bounding box center [813, 419] width 28 height 28
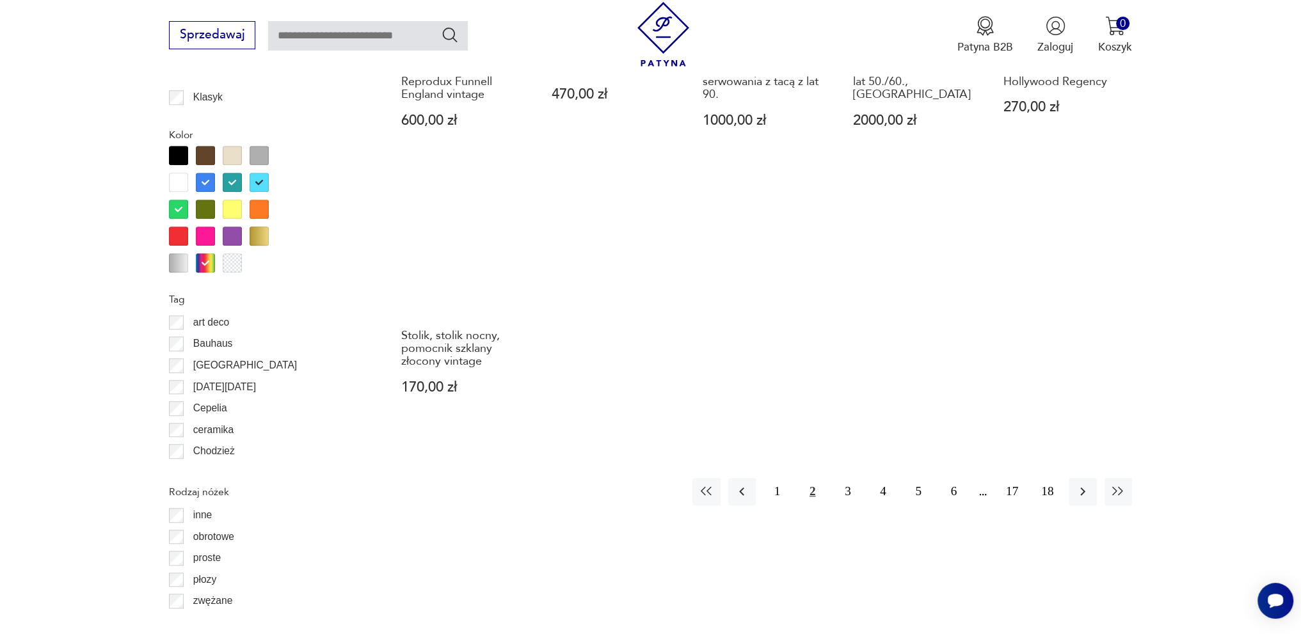
scroll to position [1385, 0]
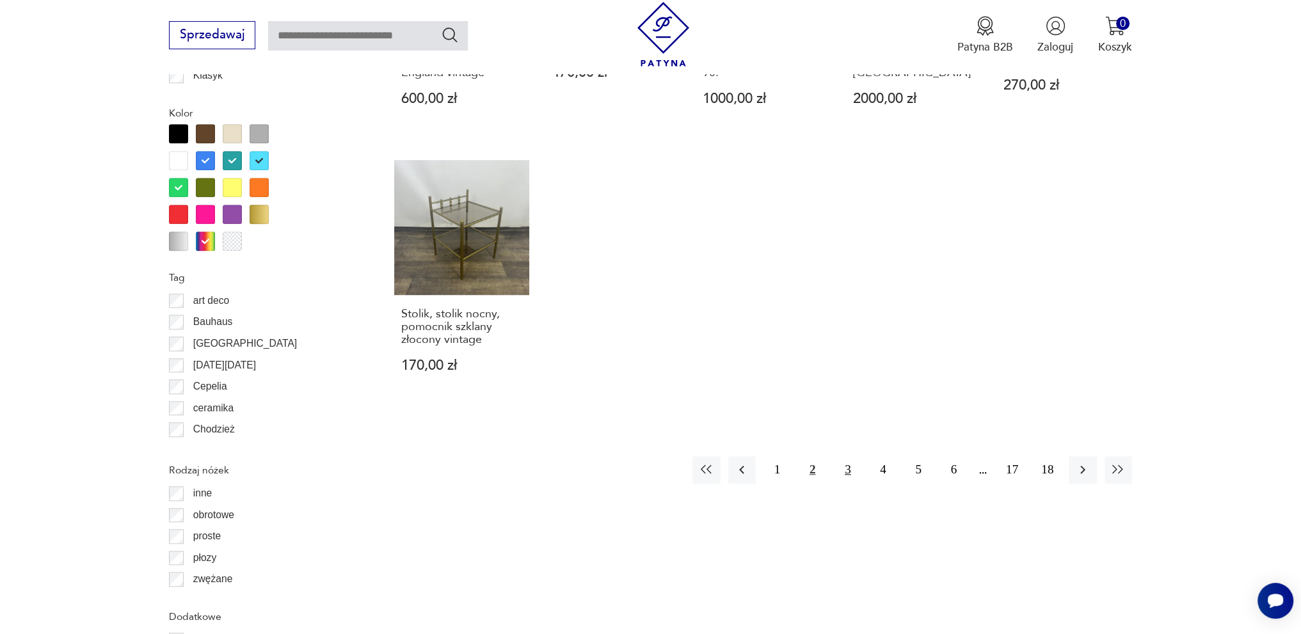
click at [842, 456] on button "3" at bounding box center [848, 470] width 28 height 28
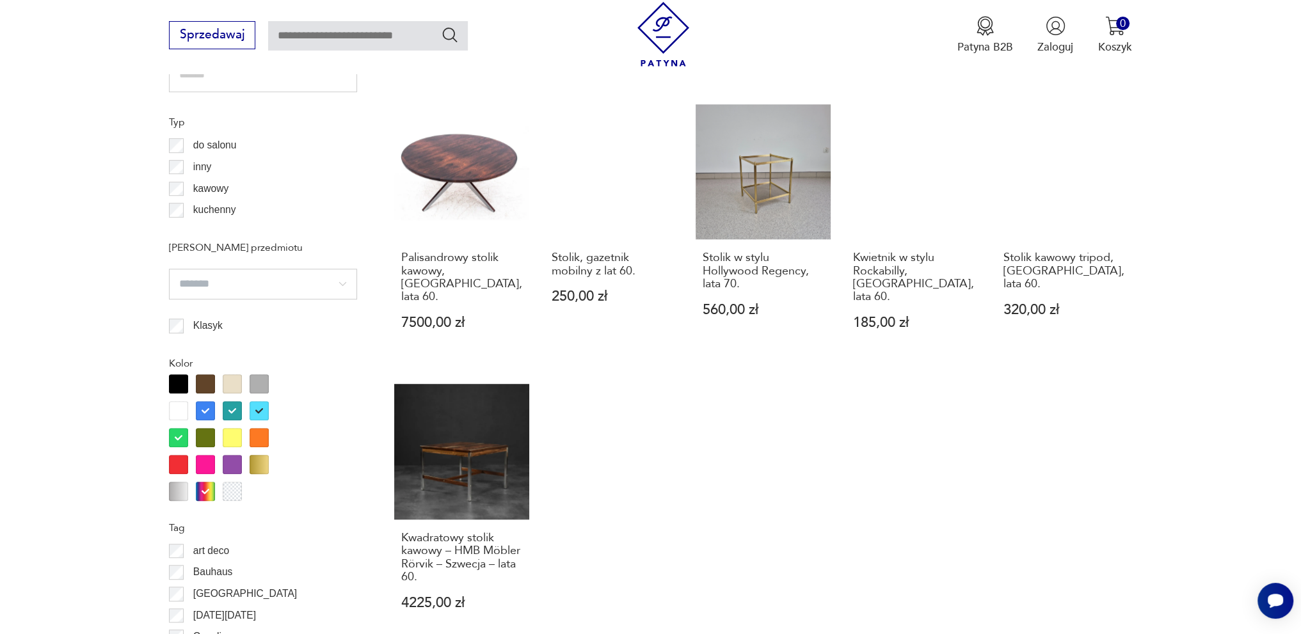
scroll to position [1449, 0]
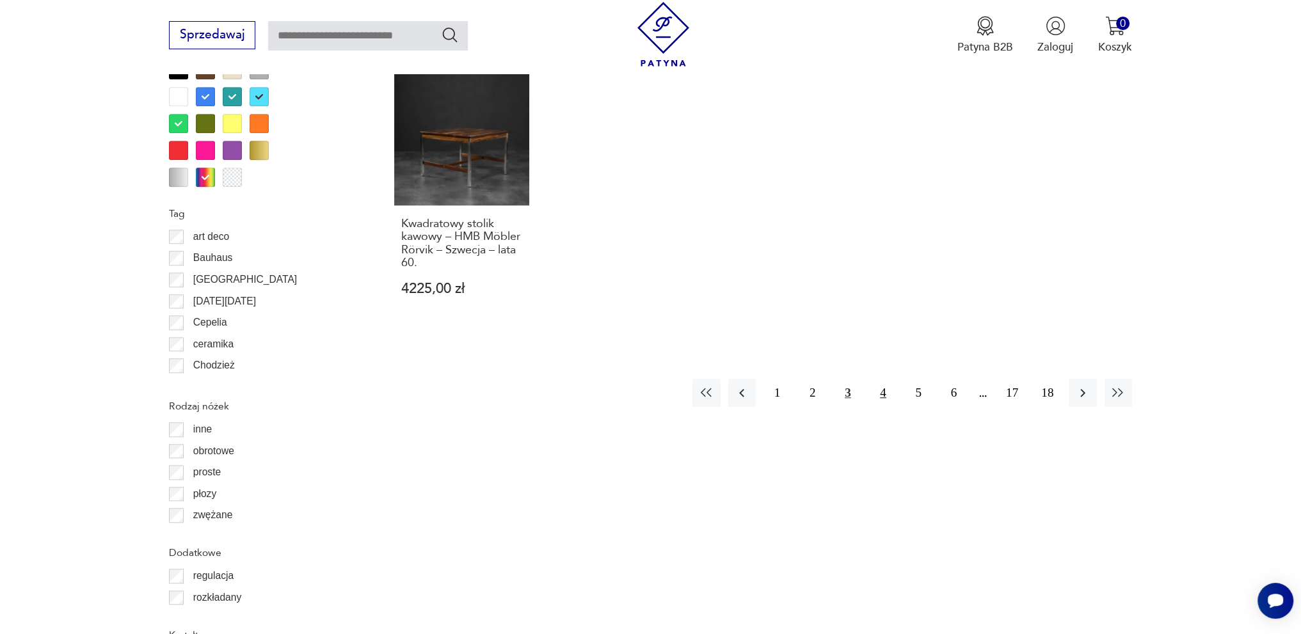
click at [883, 379] on button "4" at bounding box center [883, 393] width 28 height 28
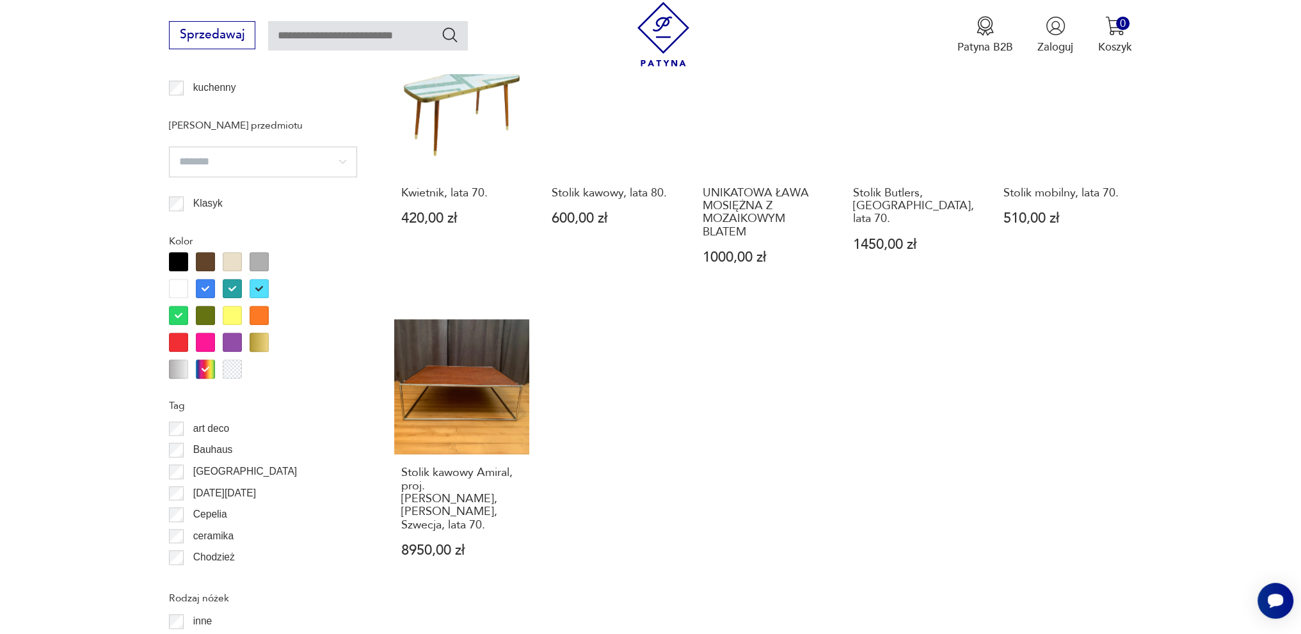
scroll to position [1321, 0]
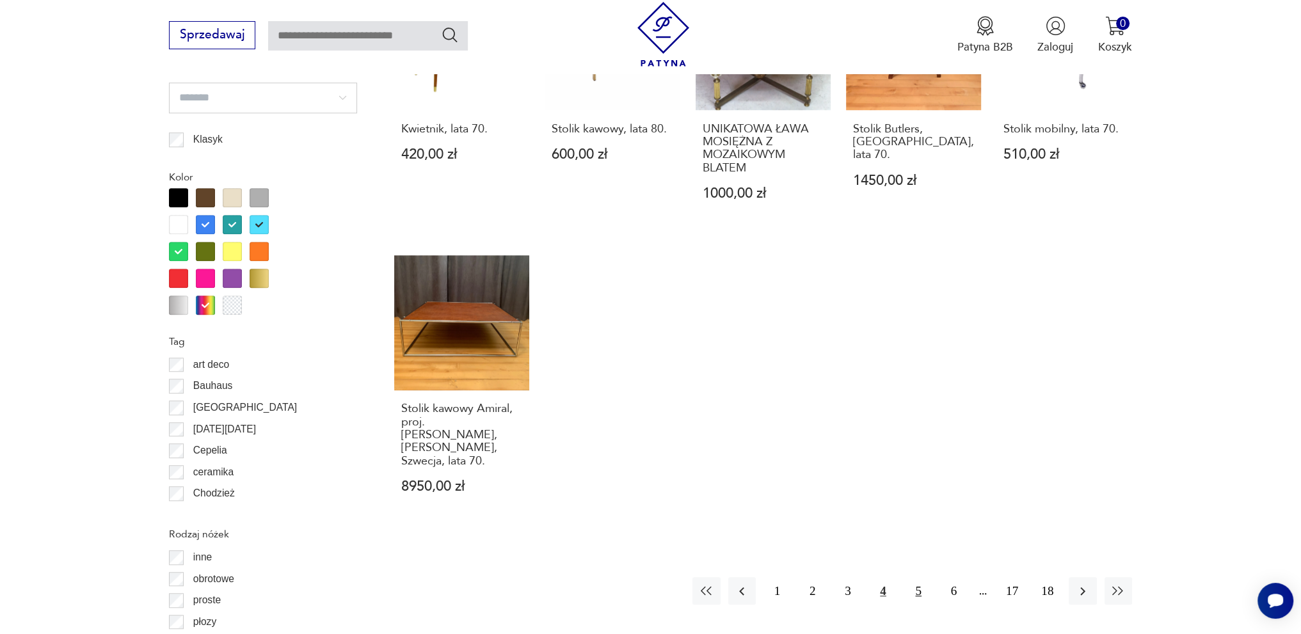
click at [913, 577] on button "5" at bounding box center [919, 591] width 28 height 28
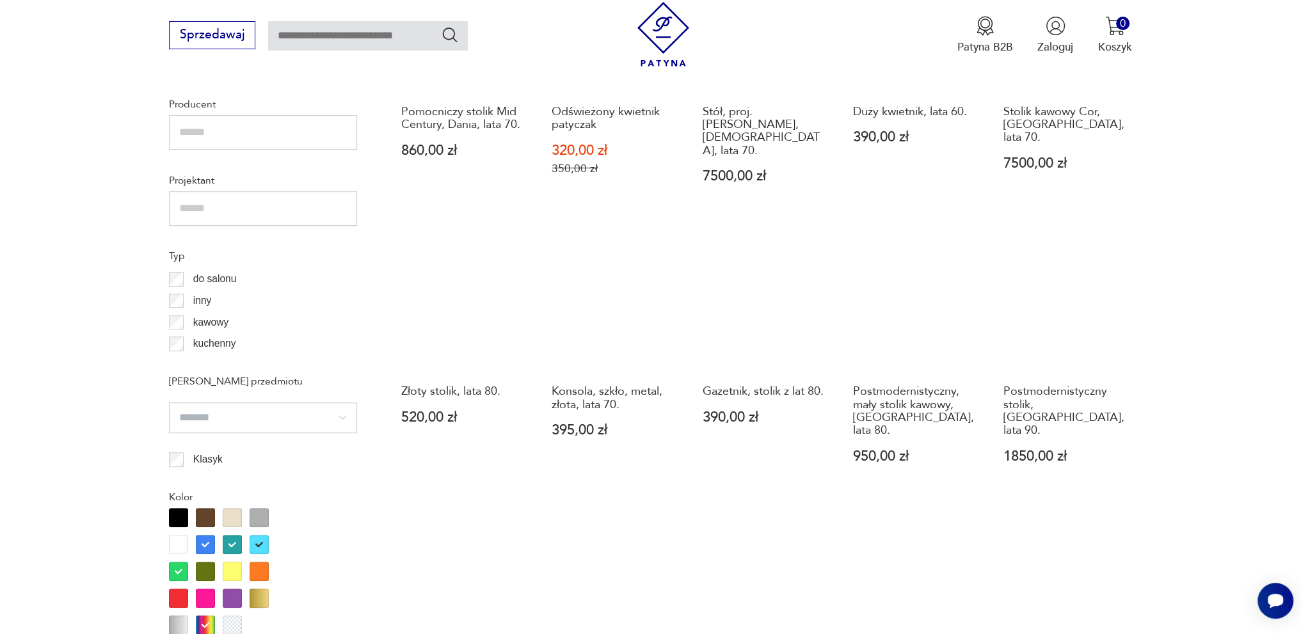
scroll to position [1193, 0]
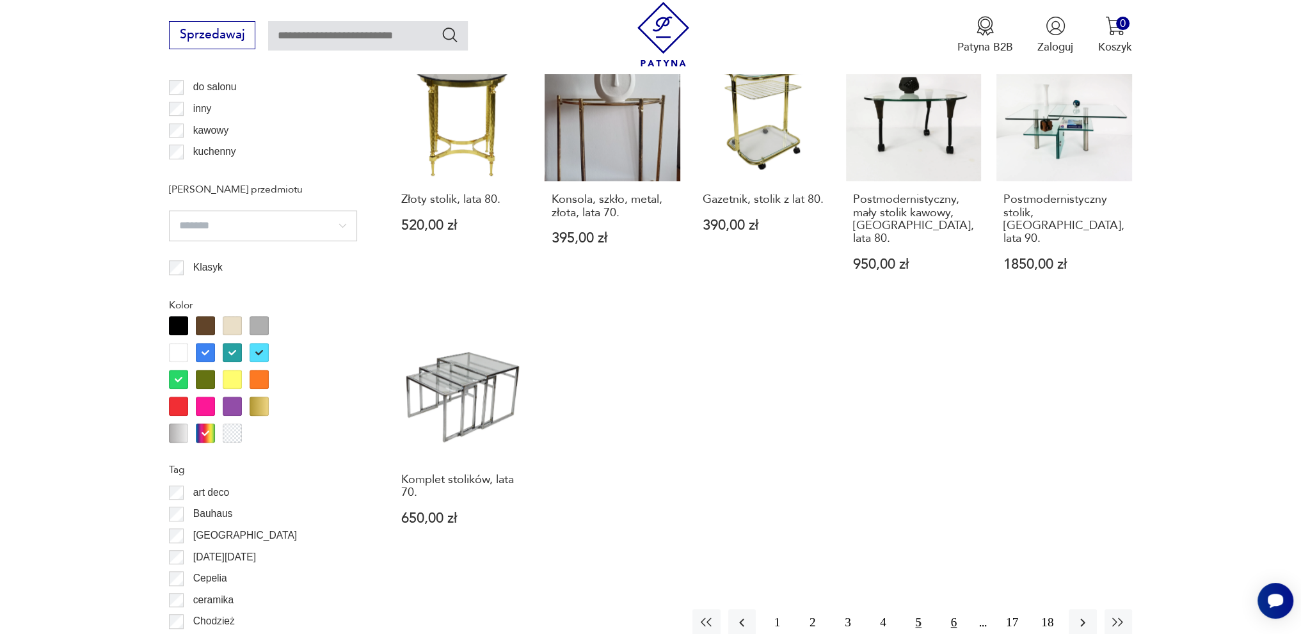
click at [955, 609] on button "6" at bounding box center [954, 623] width 28 height 28
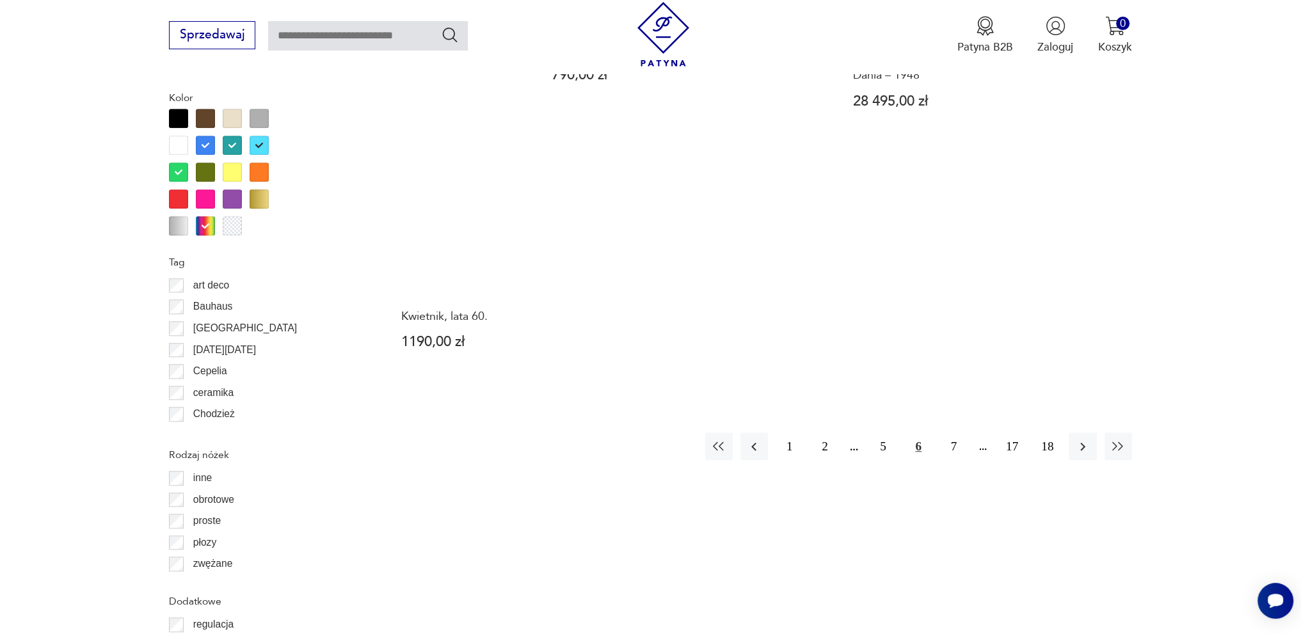
scroll to position [1449, 0]
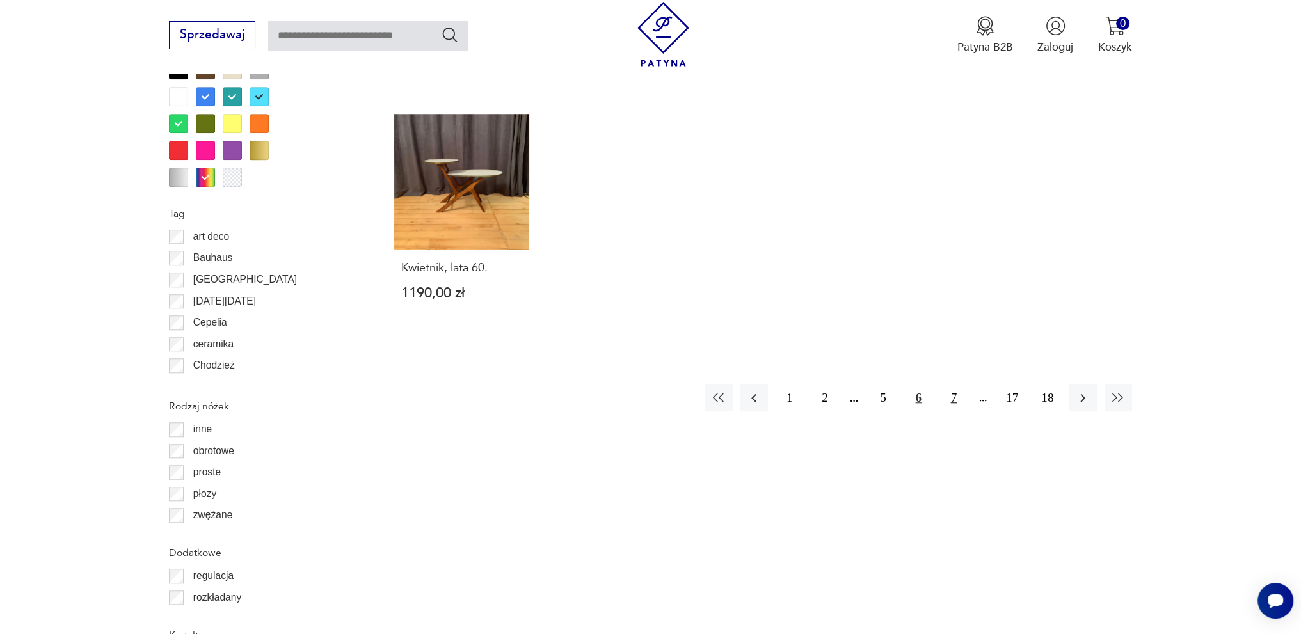
click at [957, 384] on button "7" at bounding box center [954, 398] width 28 height 28
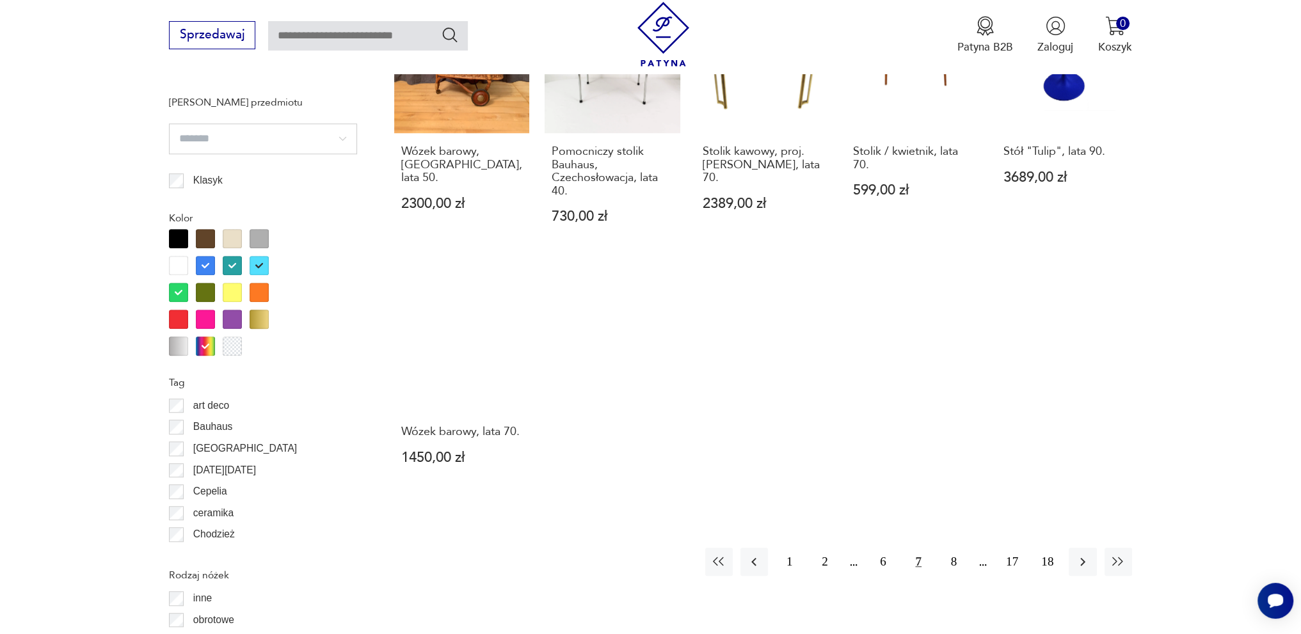
scroll to position [1385, 0]
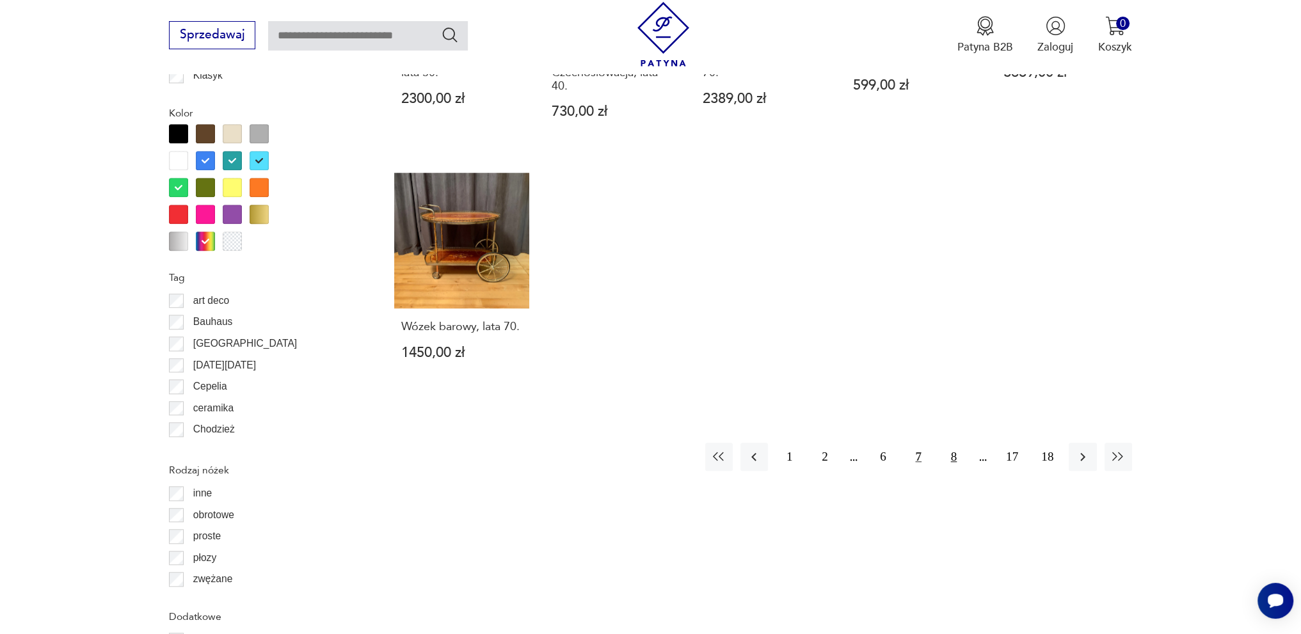
click at [953, 443] on button "8" at bounding box center [954, 457] width 28 height 28
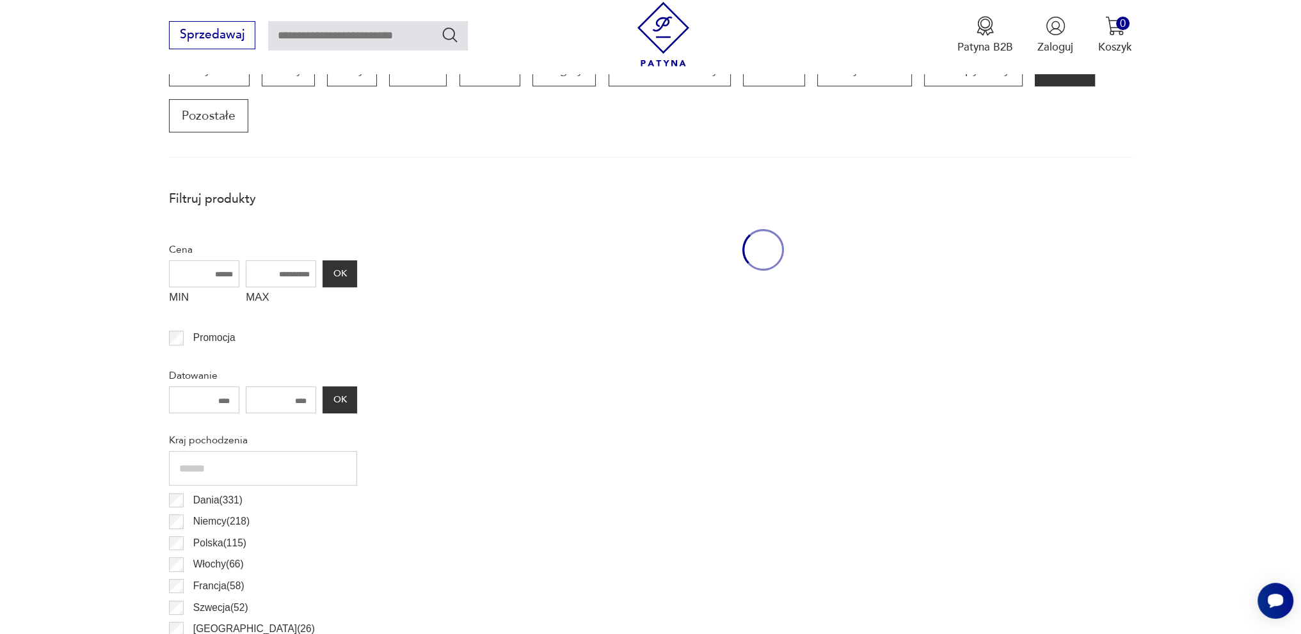
scroll to position [425, 0]
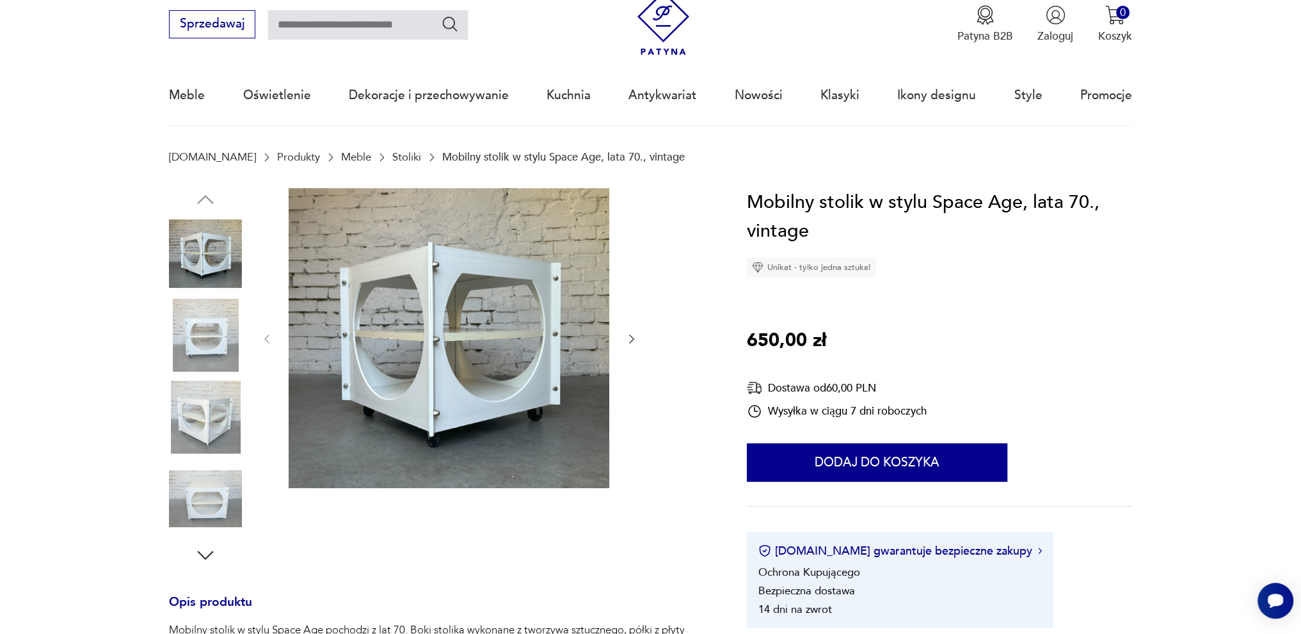
scroll to position [64, 0]
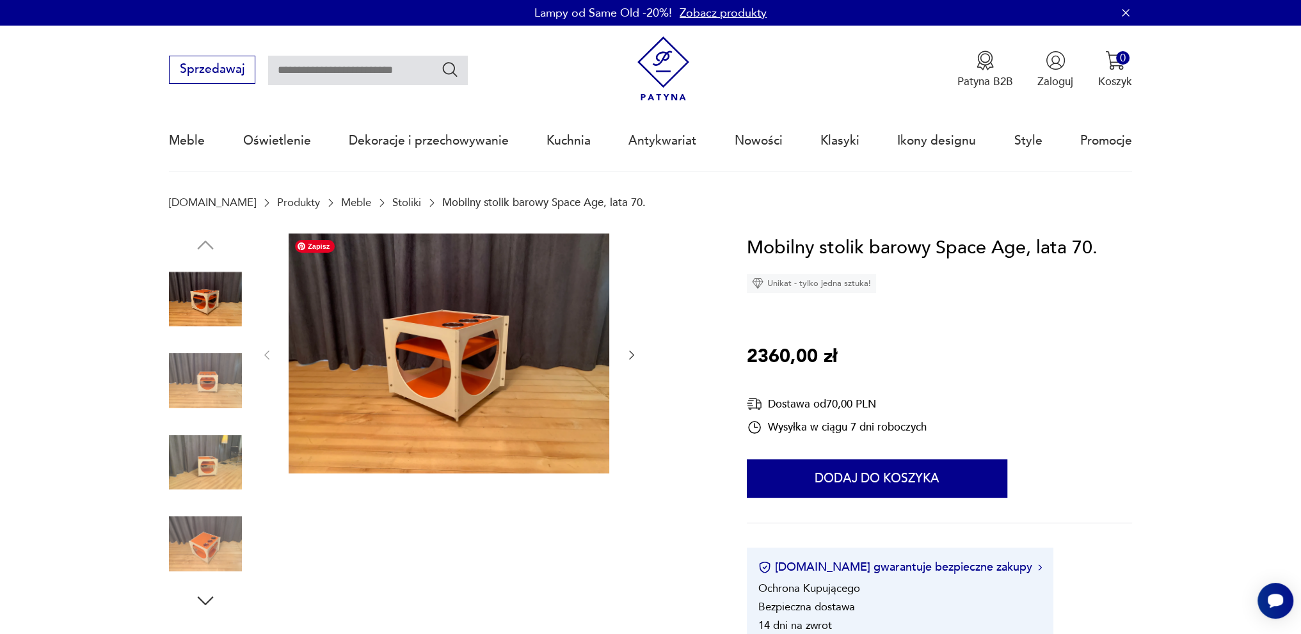
click at [422, 359] on img at bounding box center [449, 354] width 321 height 241
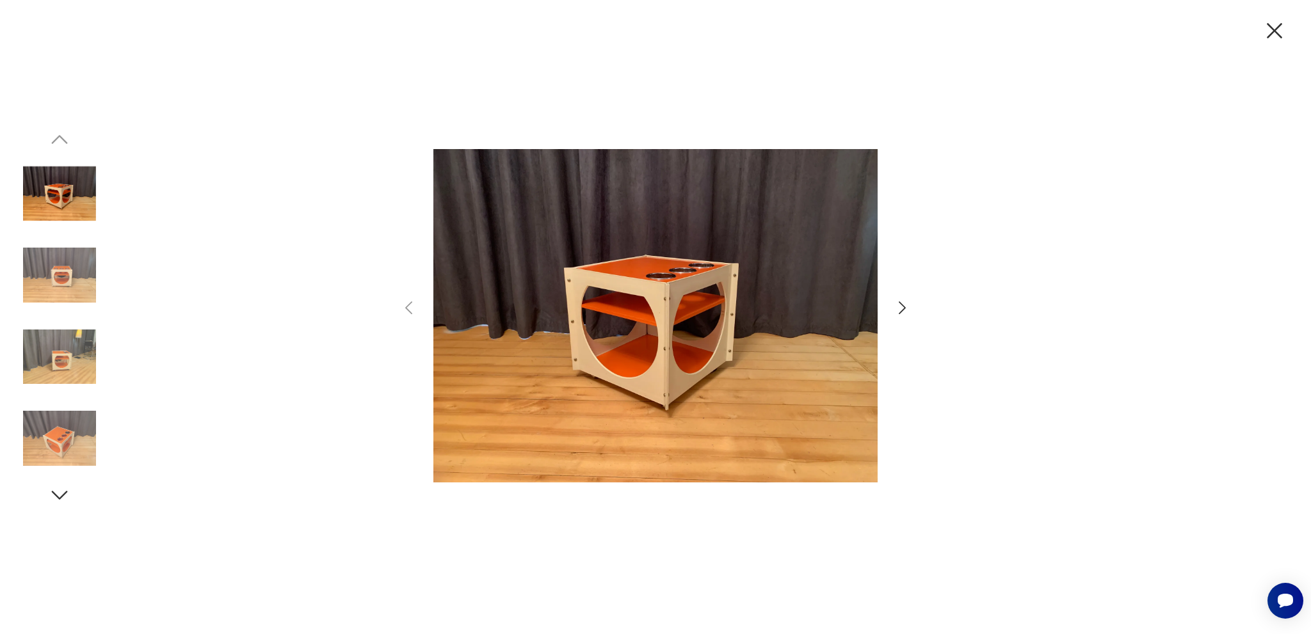
click at [1274, 26] on icon "button" at bounding box center [1274, 30] width 27 height 27
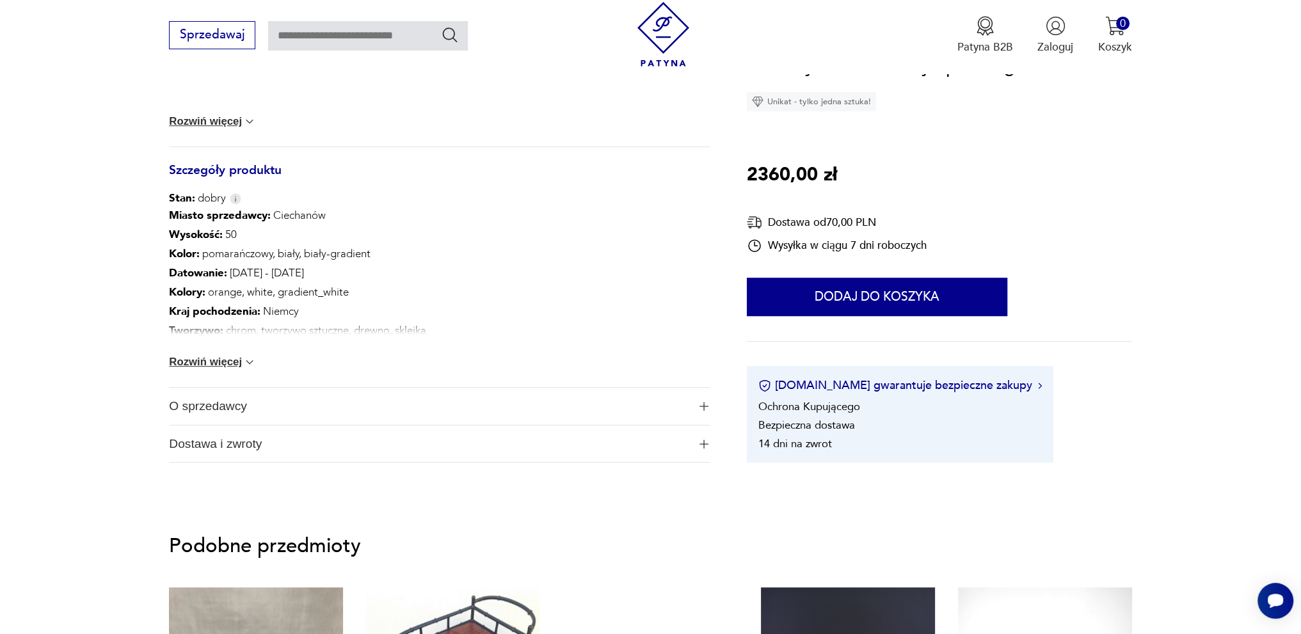
scroll to position [704, 0]
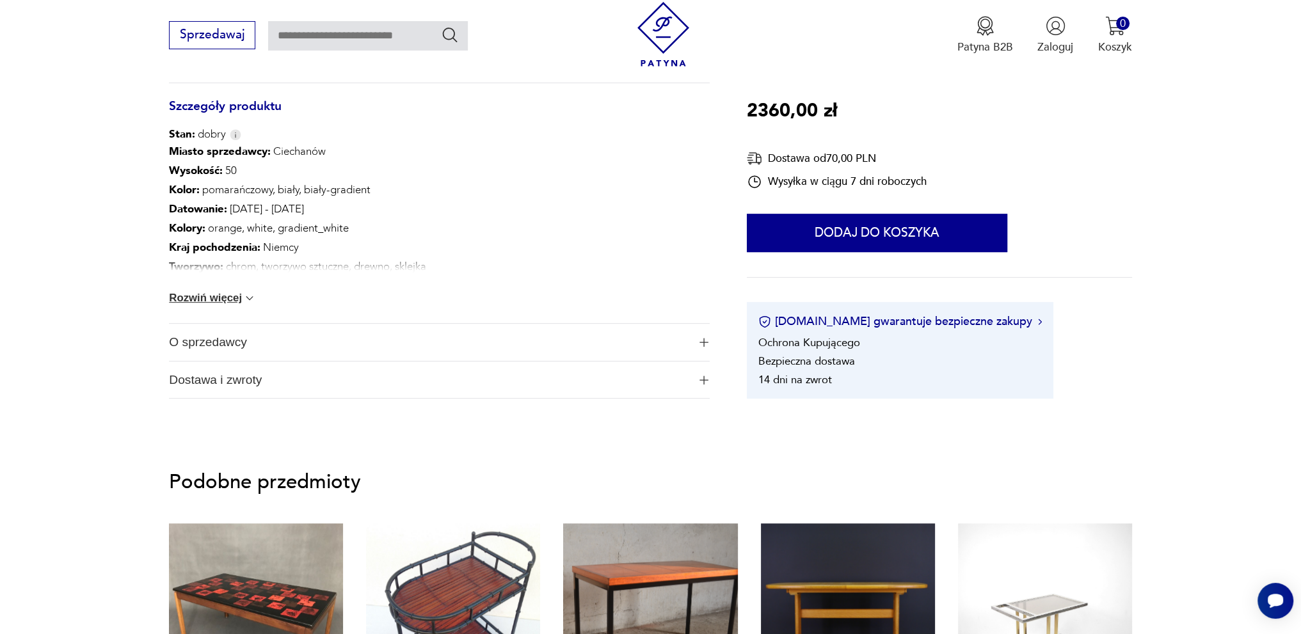
click at [252, 300] on img at bounding box center [249, 298] width 13 height 13
